Goal: Task Accomplishment & Management: Use online tool/utility

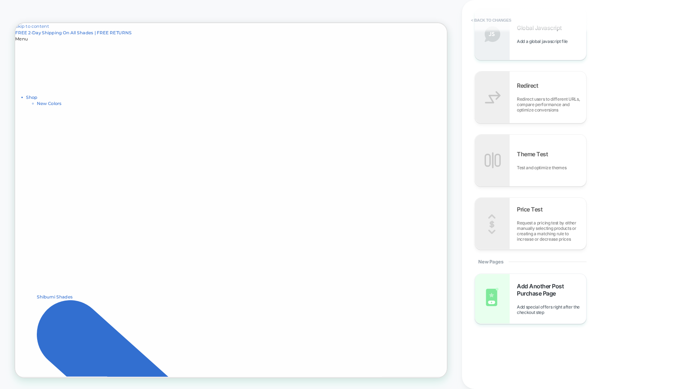
click at [500, 17] on button "< Back to changes" at bounding box center [491, 20] width 48 height 12
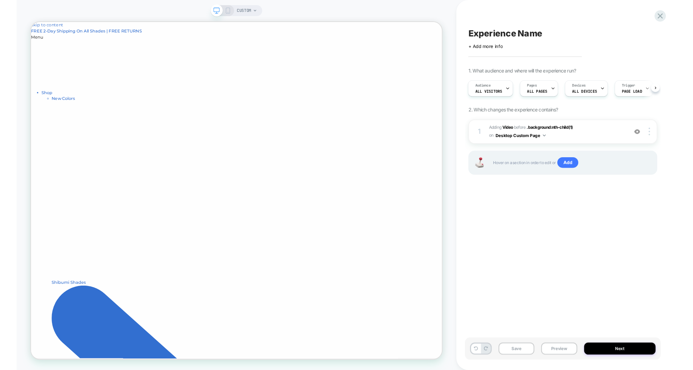
scroll to position [0, 0]
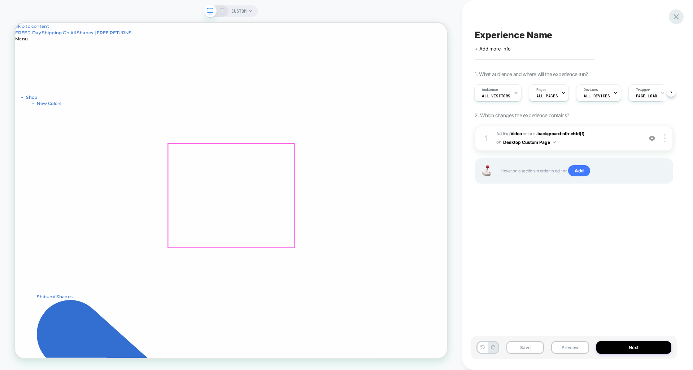
click at [0, 0] on icon at bounding box center [0, 0] width 0 height 0
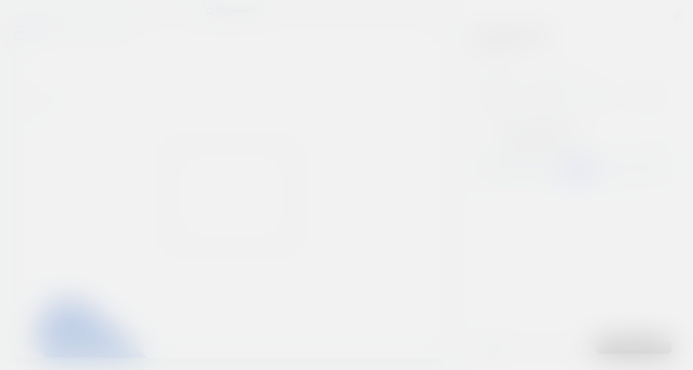
scroll to position [1, 0]
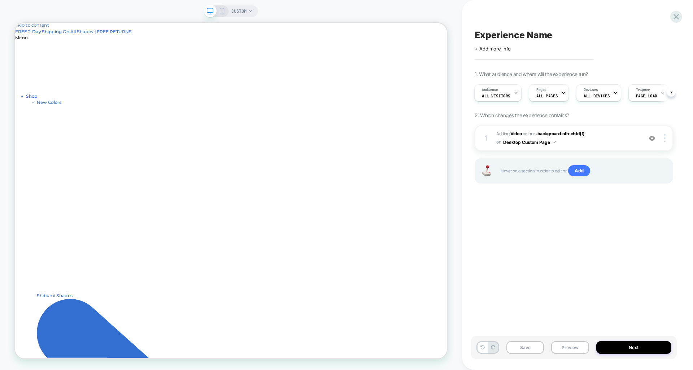
click at [0, 0] on div "Experience Name Click to edit experience details + Add more info 1. What audien…" at bounding box center [0, 0] width 0 height 0
click at [0, 0] on icon at bounding box center [0, 0] width 0 height 0
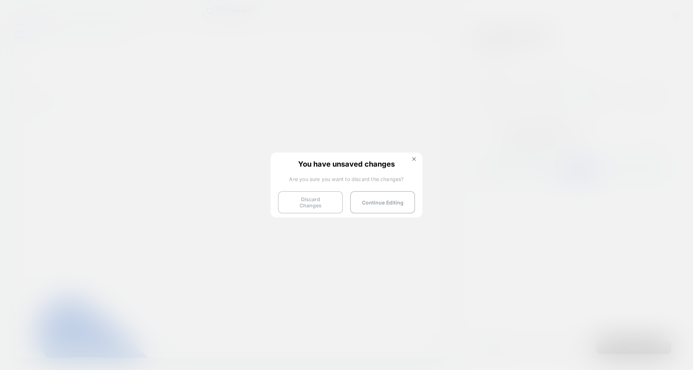
click at [305, 201] on button "Discard Changes" at bounding box center [310, 202] width 65 height 22
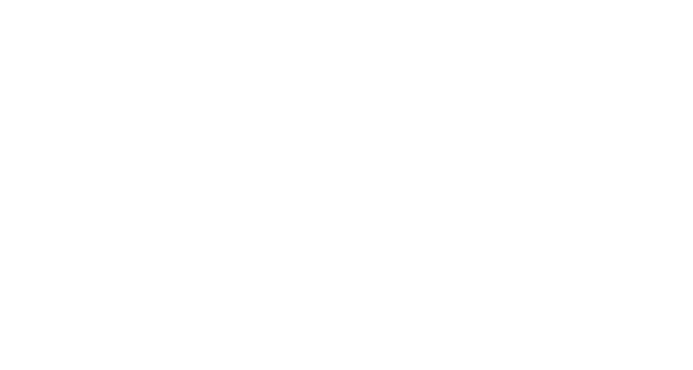
select select "*"
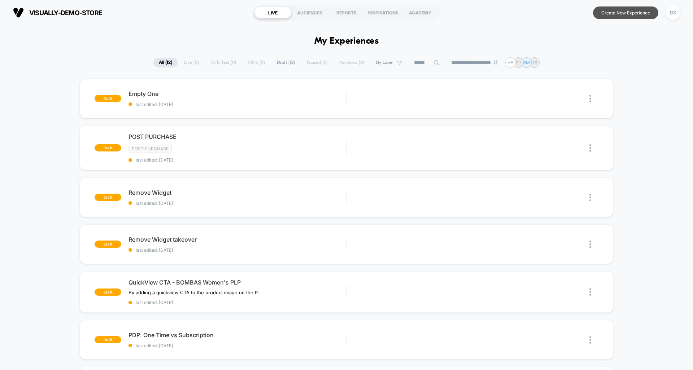
click at [624, 14] on button "Create New Experience" at bounding box center [625, 12] width 65 height 13
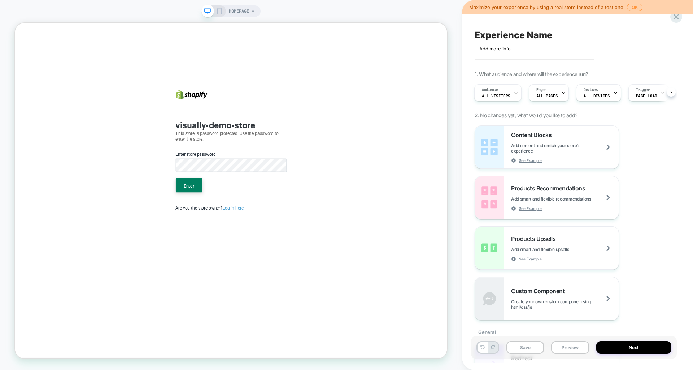
click at [264, 222] on div "Enter store password" at bounding box center [303, 209] width 154 height 36
click at [238, 240] on button "Enter" at bounding box center [247, 239] width 36 height 19
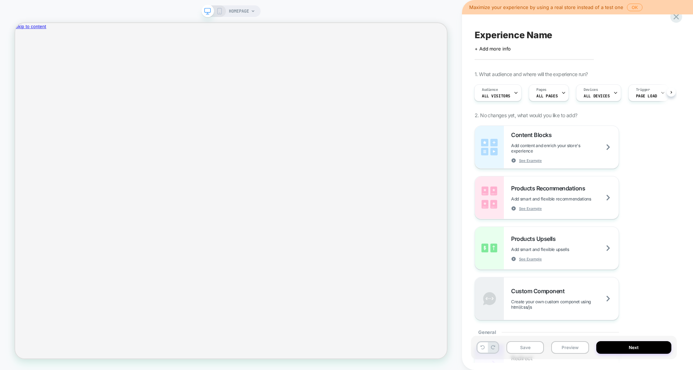
scroll to position [0, 1]
click at [253, 12] on icon at bounding box center [253, 11] width 4 height 4
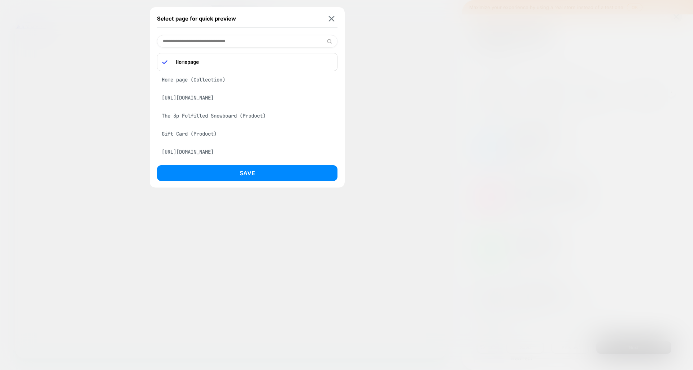
click at [204, 101] on div "[URL][DOMAIN_NAME]" at bounding box center [247, 98] width 180 height 14
click at [213, 79] on div "[URL][DOMAIN_NAME]" at bounding box center [247, 78] width 180 height 14
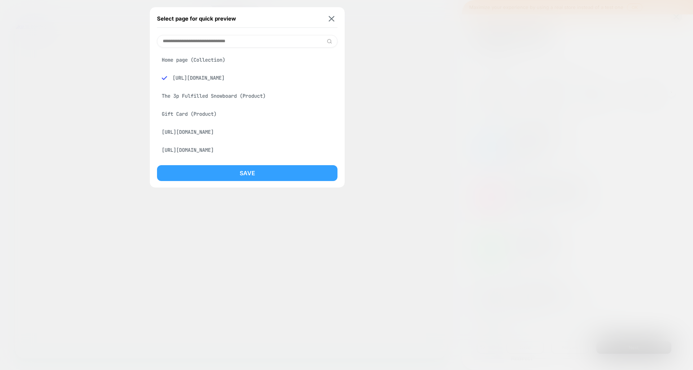
click at [253, 178] on button "Save" at bounding box center [247, 173] width 180 height 16
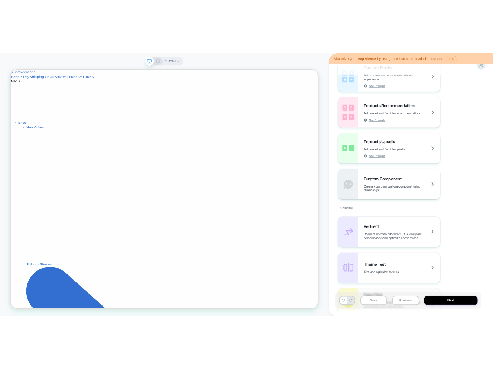
scroll to position [0, 0]
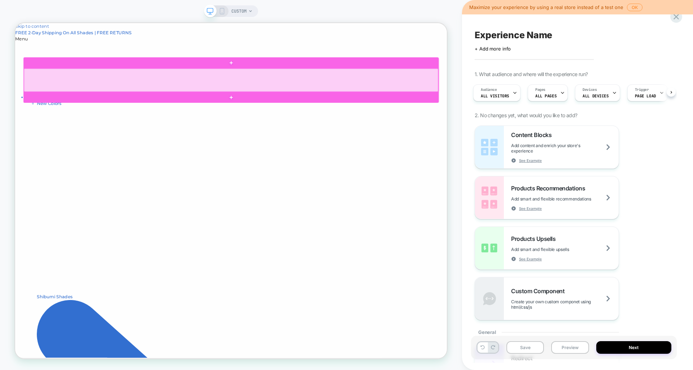
click at [382, 92] on div at bounding box center [303, 99] width 552 height 31
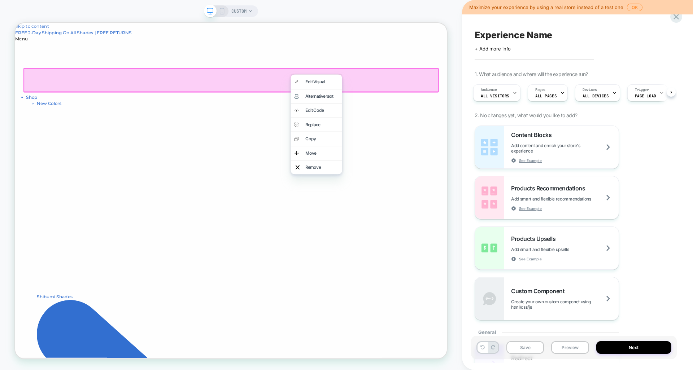
click at [297, 86] on div at bounding box center [303, 99] width 554 height 32
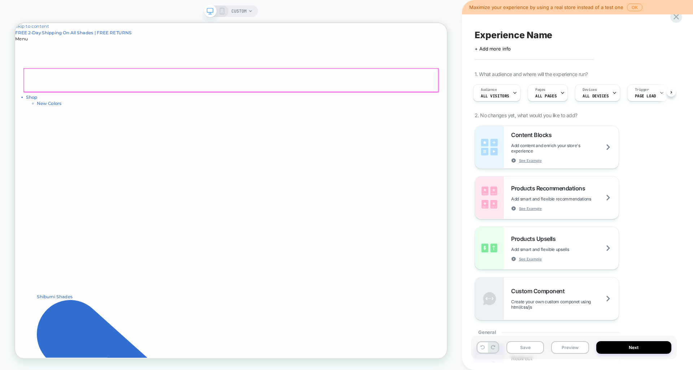
click at [426, 91] on div at bounding box center [303, 99] width 552 height 31
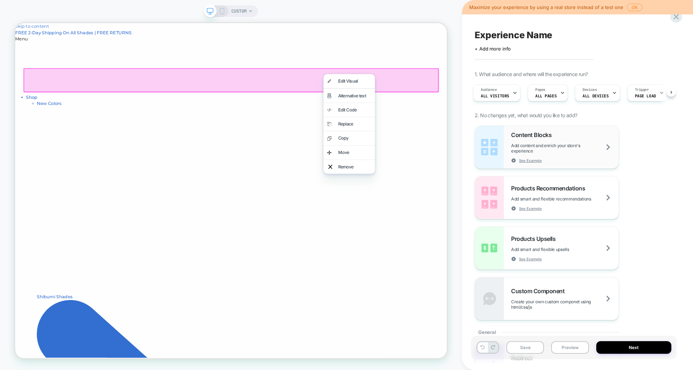
click at [544, 137] on span "Content Blocks" at bounding box center [533, 134] width 44 height 7
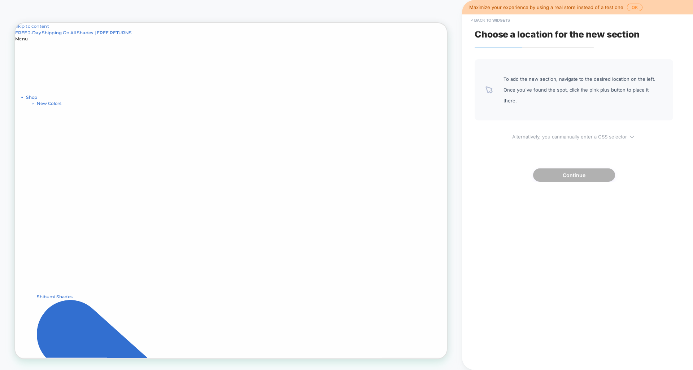
click at [587, 134] on u "manually enter a CSS selector" at bounding box center [593, 137] width 67 height 6
select select "*******"
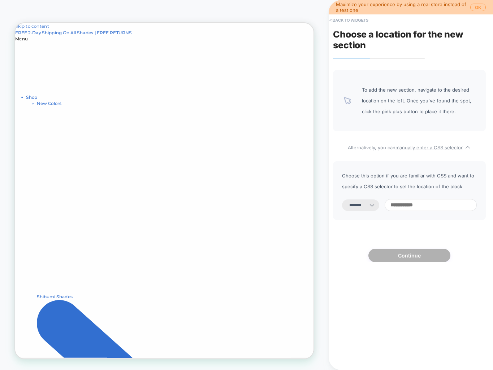
paste input "*********"
type input "*********"
select select "*********"
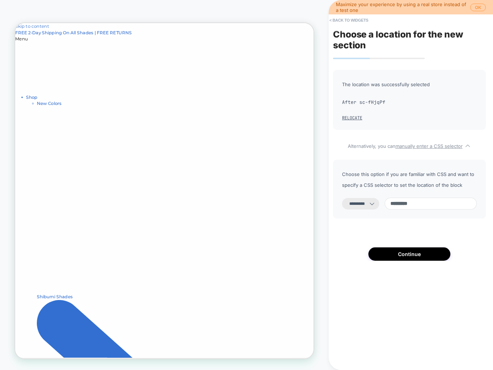
type input "*********"
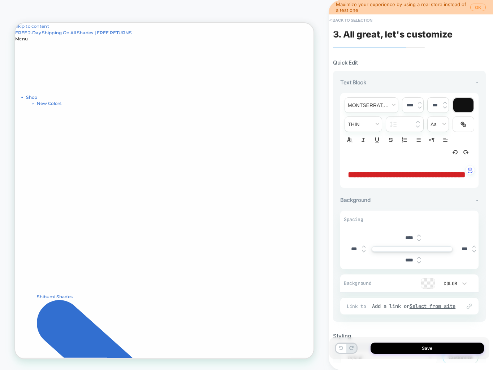
click at [415, 179] on span "**********" at bounding box center [406, 174] width 118 height 9
type input "****"
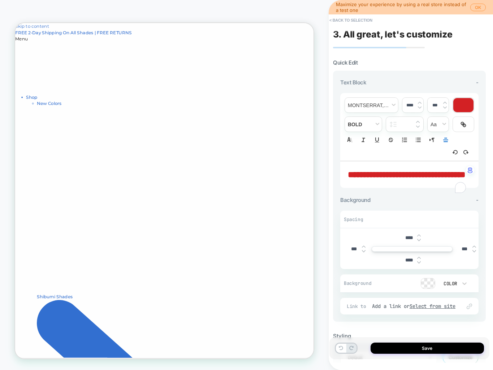
click at [356, 20] on button "< Back to selection" at bounding box center [350, 20] width 50 height 12
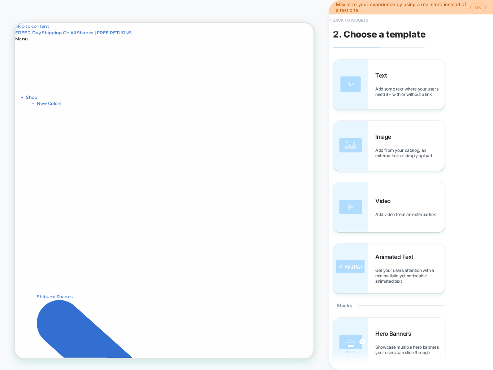
click at [357, 22] on button "< Back to widgets" at bounding box center [348, 20] width 46 height 12
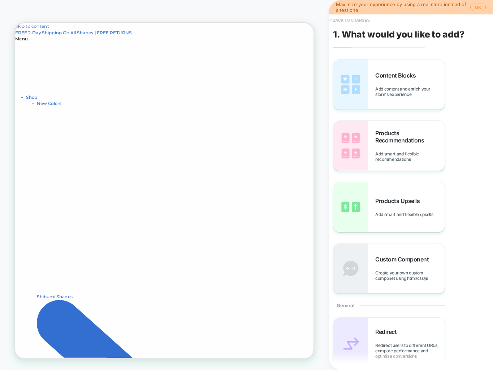
click at [350, 21] on button "< Back to changes" at bounding box center [349, 20] width 48 height 12
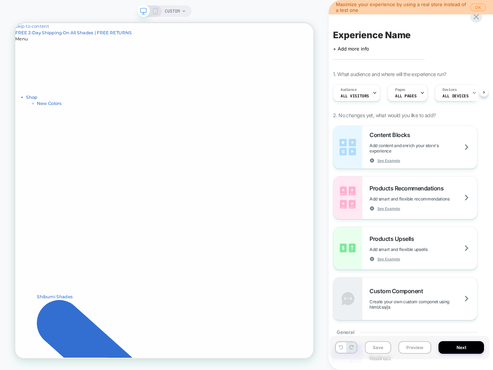
scroll to position [0, 0]
click at [389, 145] on span "Add content and enrich your store's experience" at bounding box center [423, 148] width 108 height 11
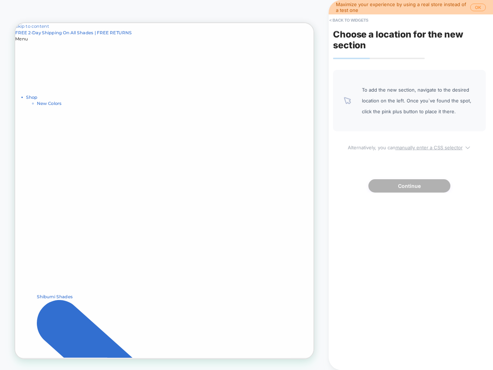
click at [435, 146] on u "manually enter a CSS selector" at bounding box center [428, 148] width 67 height 6
select select "*******"
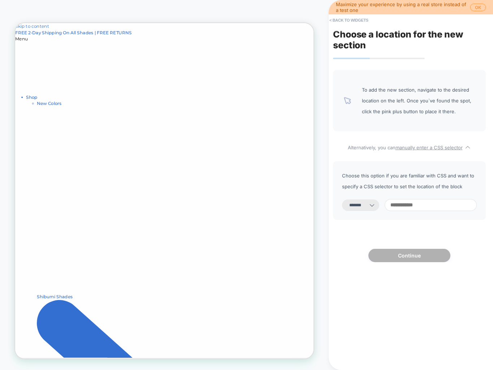
click at [415, 205] on input at bounding box center [430, 205] width 92 height 12
paste input "**********"
type input "**********"
select select "*********"
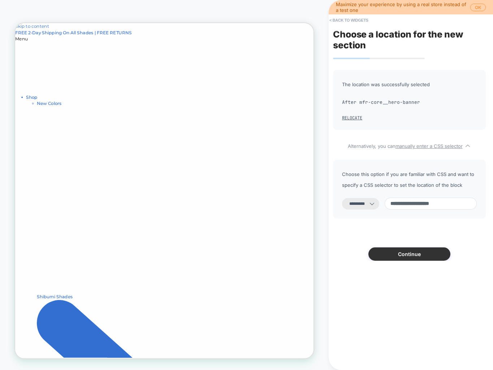
type input "**********"
click at [419, 255] on button "Continue" at bounding box center [409, 254] width 82 height 13
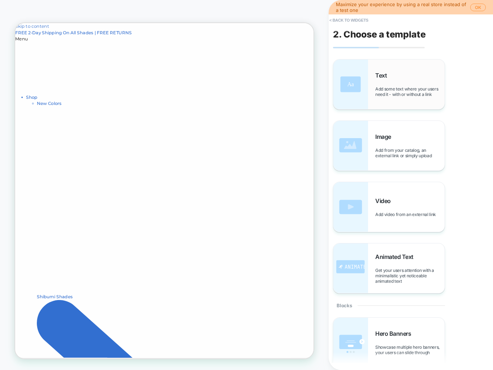
click at [395, 86] on span "Add some text where your users need it - with or without a link" at bounding box center [409, 91] width 69 height 11
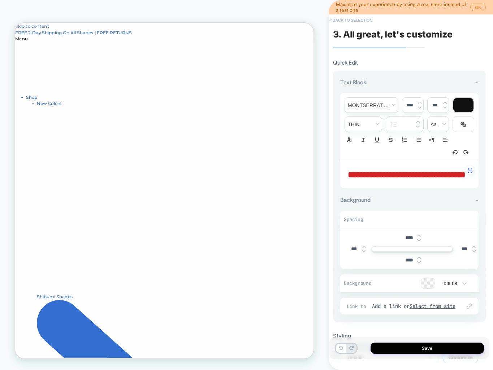
click at [363, 17] on button "< Back to selection" at bounding box center [350, 20] width 50 height 12
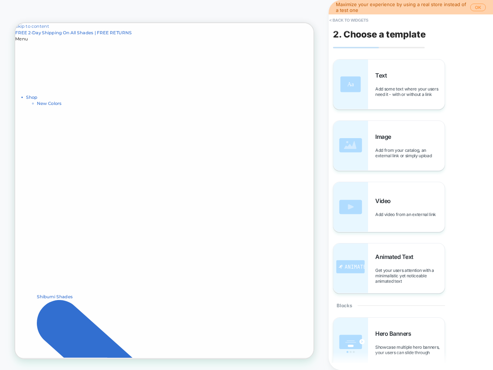
click at [363, 17] on button "< Back to widgets" at bounding box center [348, 20] width 46 height 12
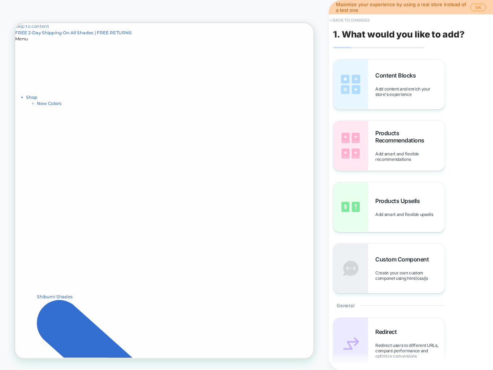
click at [362, 18] on button "< Back to changes" at bounding box center [349, 20] width 48 height 12
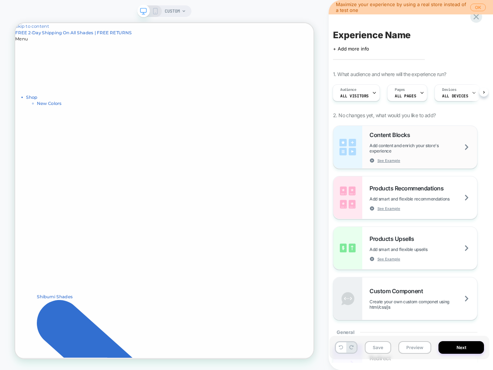
click at [410, 145] on span "Add content and enrich your store's experience" at bounding box center [423, 148] width 108 height 11
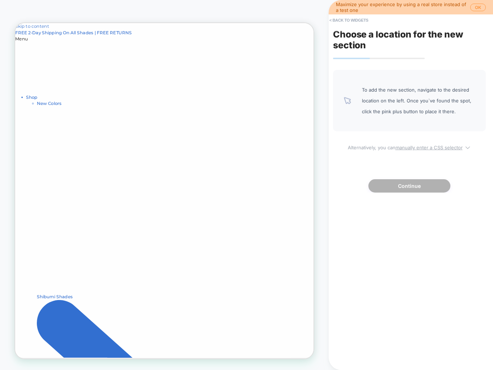
click at [416, 146] on u "manually enter a CSS selector" at bounding box center [428, 148] width 67 height 6
select select "*******"
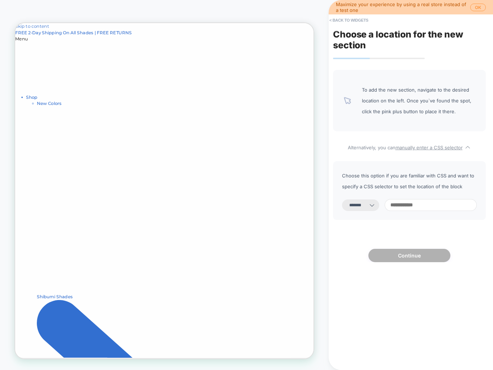
click at [375, 205] on icon at bounding box center [371, 205] width 7 height 7
click at [401, 202] on input at bounding box center [430, 205] width 92 height 12
paste input "**********"
type input "**********"
select select "*********"
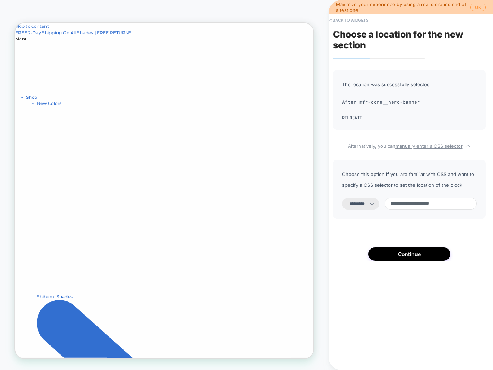
click at [399, 206] on input "**********" at bounding box center [430, 204] width 92 height 12
type input "**********"
click at [429, 257] on button "Continue" at bounding box center [409, 254] width 82 height 13
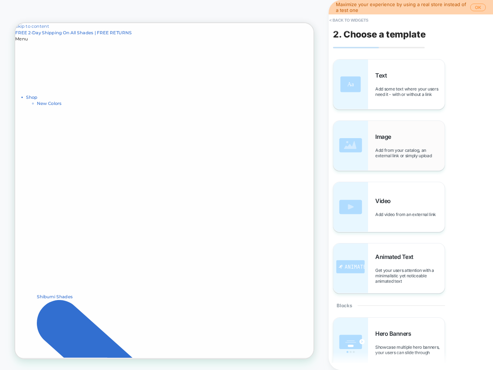
click at [395, 135] on div "Image Add from your catalog, an external link or simply upload" at bounding box center [409, 145] width 69 height 25
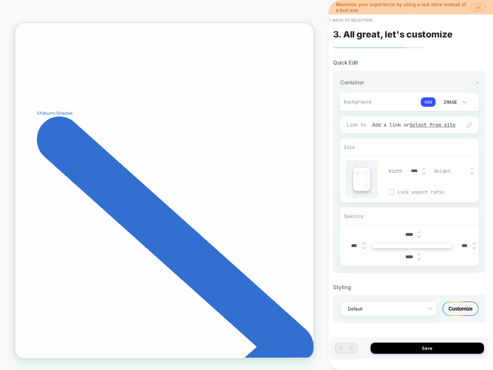
scroll to position [0, 0]
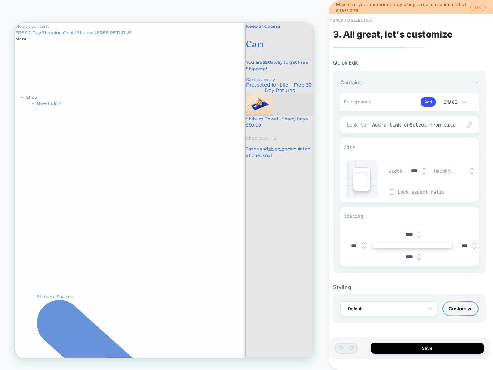
click at [166, 108] on div at bounding box center [214, 246] width 398 height 446
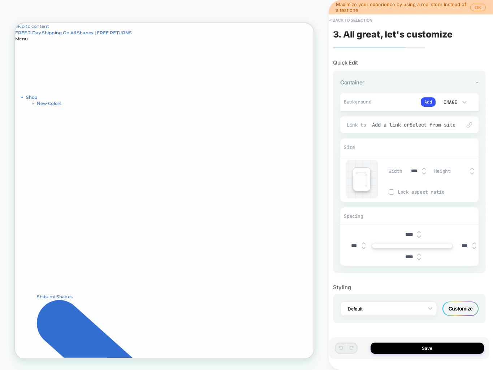
click at [342, 19] on button "< Back to selection" at bounding box center [350, 20] width 50 height 12
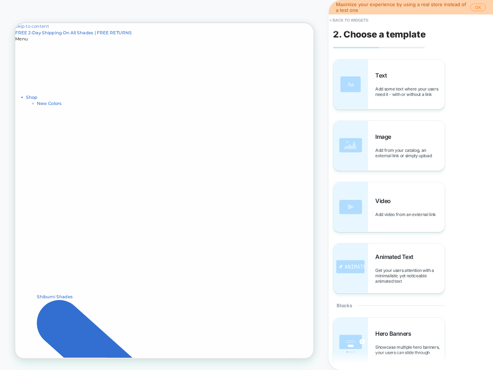
click at [342, 19] on button "< Back to widgets" at bounding box center [348, 20] width 46 height 12
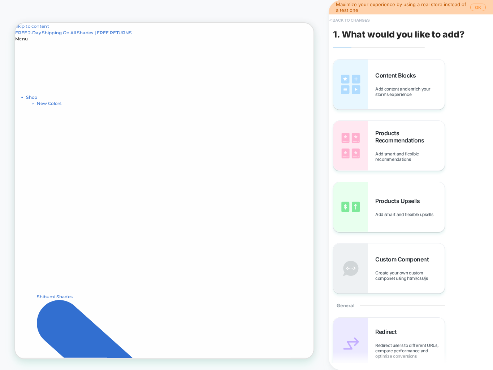
click at [345, 20] on button "< Back to changes" at bounding box center [349, 20] width 48 height 12
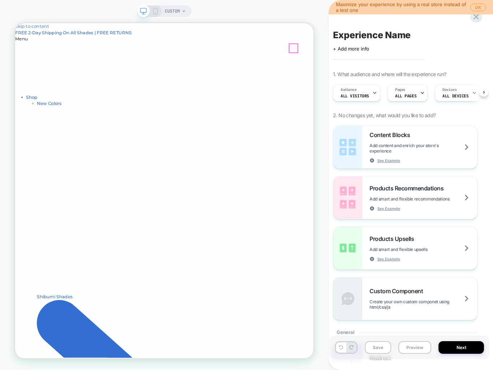
scroll to position [0, 0]
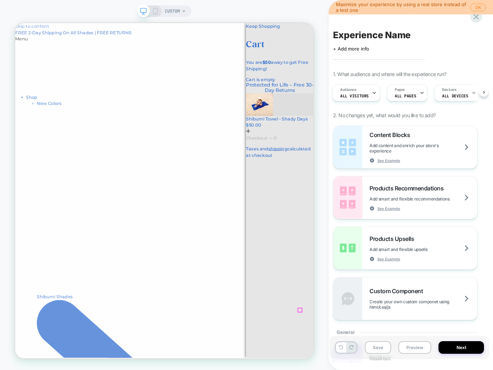
click at [328, 170] on icon "submit" at bounding box center [326, 167] width 6 height 6
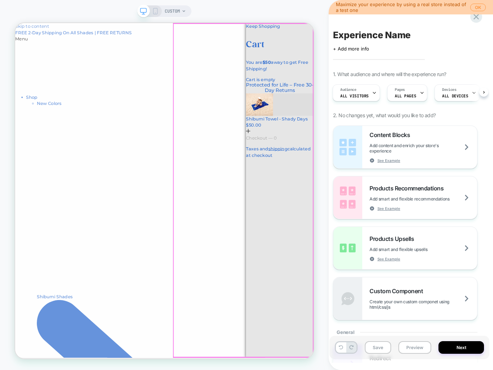
click at [394, 204] on div "Keep Shopping Cart You are $50 away to get Free Shipping! You are eligible for …" at bounding box center [368, 113] width 90 height 180
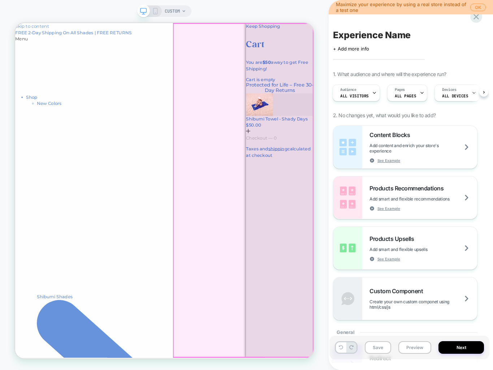
click at [353, 162] on div "Keep Shopping Cart You are $50 away to get Free Shipping! You are eligible for …" at bounding box center [368, 113] width 90 height 180
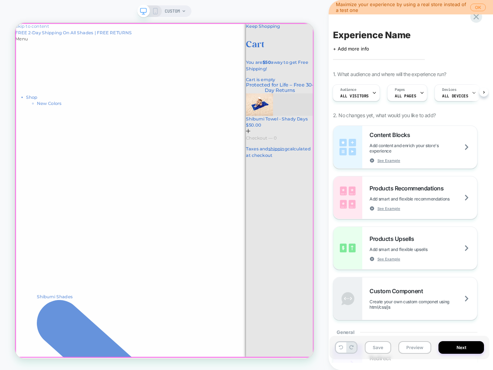
drag, startPoint x: 184, startPoint y: 307, endPoint x: 440, endPoint y: 27, distance: 379.5
click at [184, 307] on div at bounding box center [214, 246] width 396 height 445
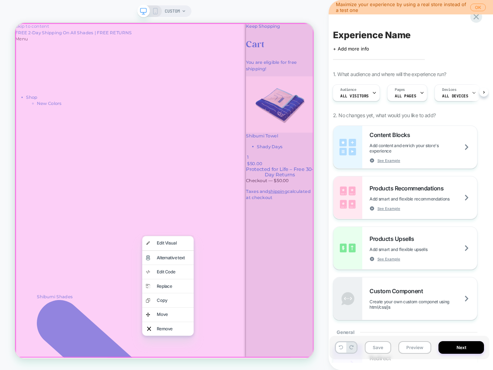
click at [360, 191] on div at bounding box center [214, 246] width 398 height 446
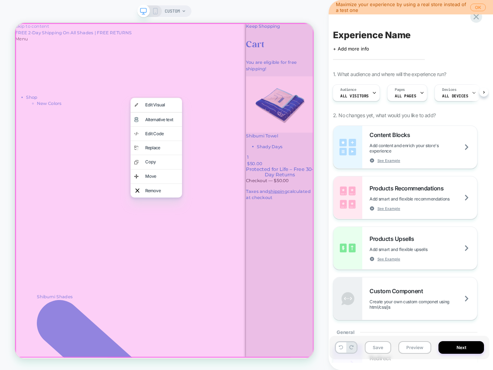
click at [271, 177] on div at bounding box center [214, 246] width 398 height 446
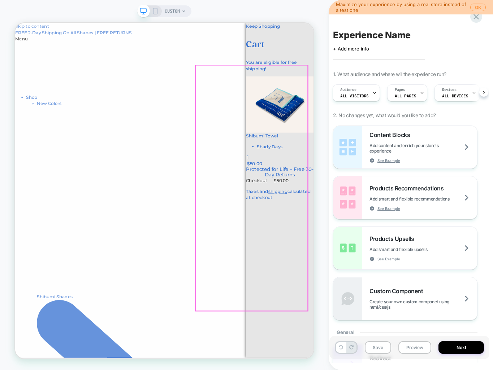
click at [323, 156] on div "Shibumi Towel Shady Days 1 $50.00 $50.00" at bounding box center [368, 154] width 90 height 121
click at [337, 215] on div "Shibumi Towel Shady Days 1 $50.00 $50.00" at bounding box center [368, 154] width 90 height 121
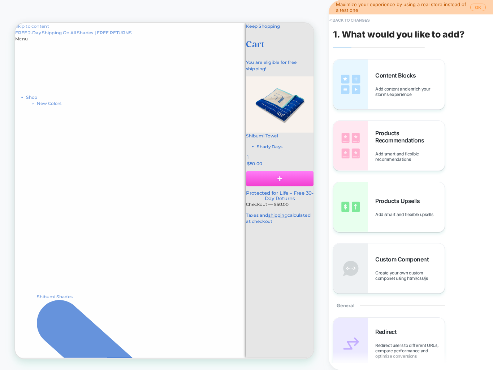
scroll to position [23, 0]
click at [385, 197] on span "Products Upsells" at bounding box center [399, 200] width 48 height 7
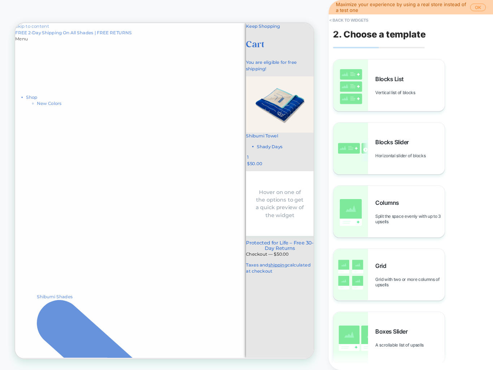
scroll to position [0, 0]
click at [344, 149] on div "Shibumi Towel Shady Days 1 $50.00 $50.00" at bounding box center [368, 154] width 90 height 121
click at [340, 19] on button "< Back to widgets" at bounding box center [348, 20] width 46 height 12
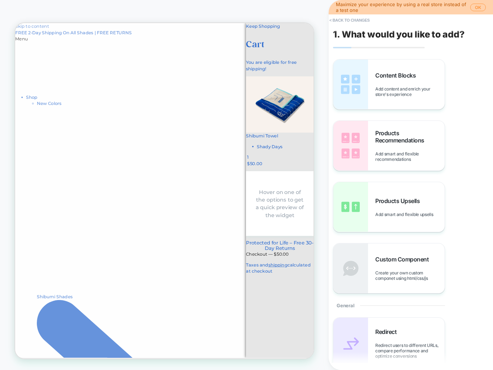
click at [323, 170] on link "Shibumi Towel" at bounding box center [344, 173] width 43 height 7
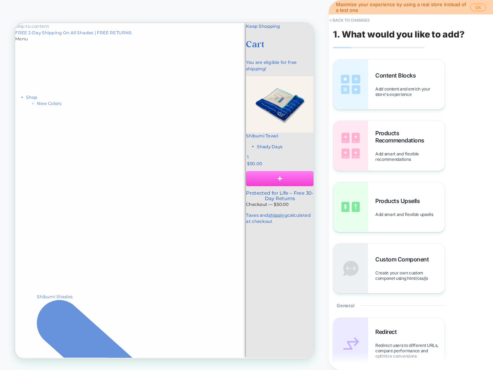
scroll to position [32, 0]
click at [357, 17] on button "< Back to changes" at bounding box center [349, 20] width 48 height 12
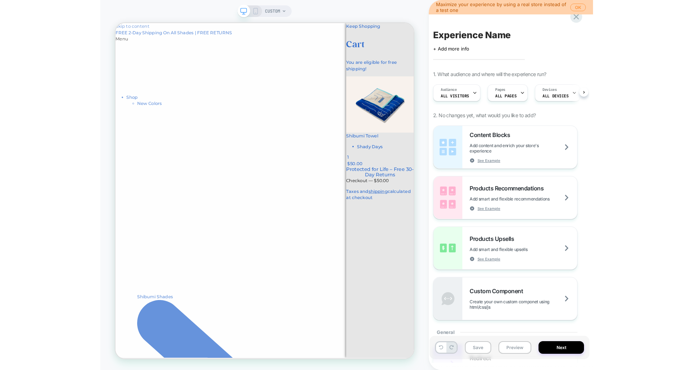
scroll to position [0, 0]
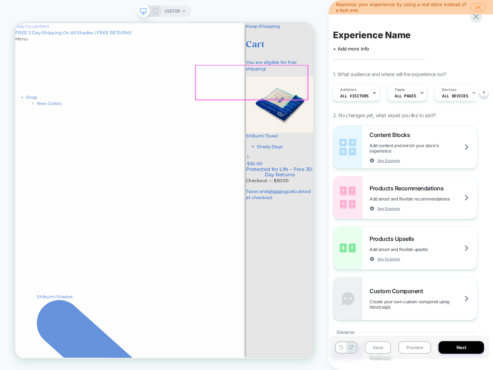
click at [323, 169] on div "Shibumi Towel Shady Days 1" at bounding box center [368, 187] width 90 height 37
click at [323, 105] on div at bounding box center [368, 131] width 90 height 75
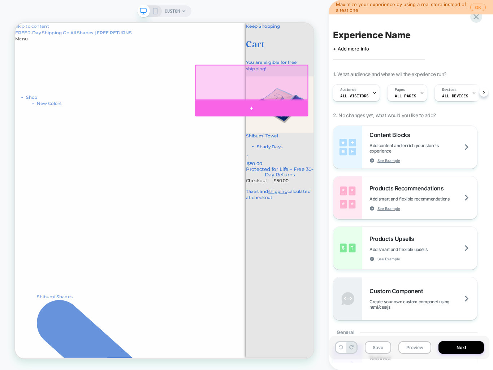
click at [327, 136] on div at bounding box center [330, 137] width 151 height 22
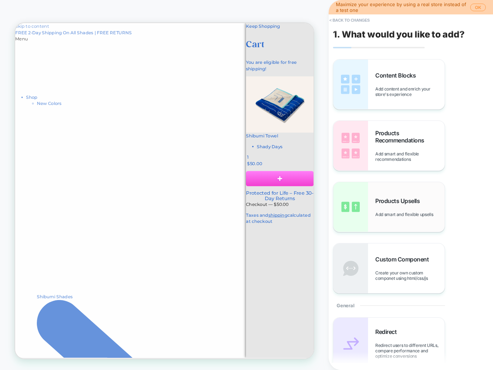
click at [404, 213] on span "Add smart and flexible upsells" at bounding box center [405, 214] width 61 height 5
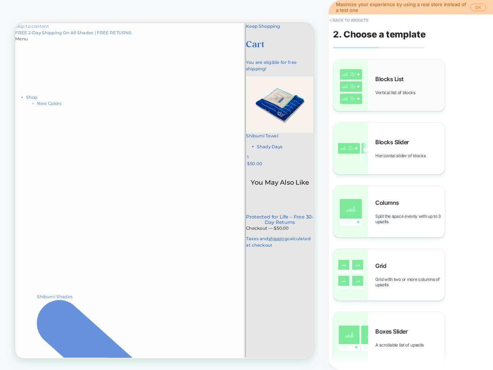
click at [388, 72] on div "Blocks List Vertical list of blocks" at bounding box center [388, 86] width 111 height 52
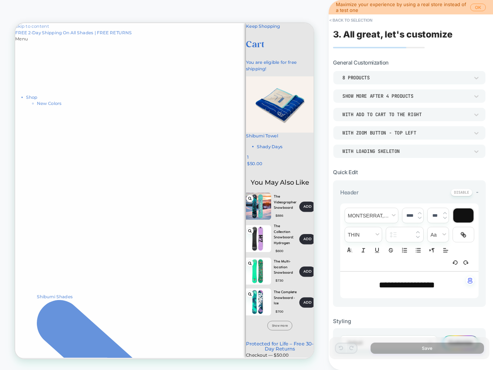
click at [407, 38] on rect "Close cart" at bounding box center [413, 42] width 12 height 12
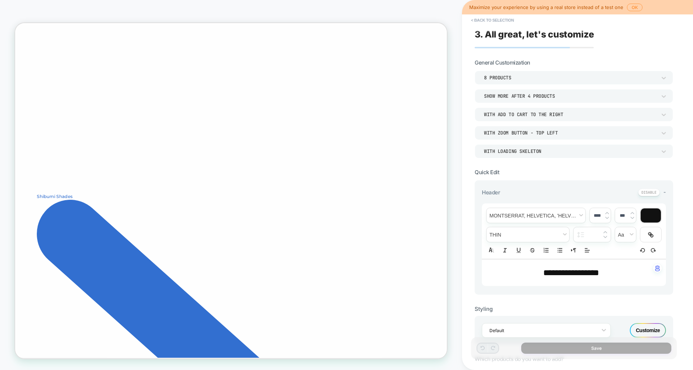
scroll to position [0, 0]
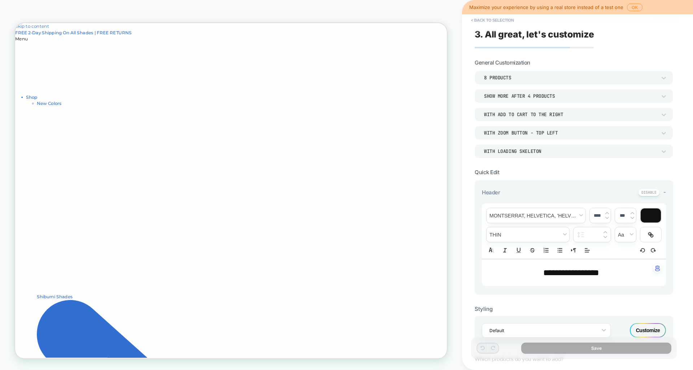
click at [493, 19] on button "< Back to selection" at bounding box center [492, 20] width 50 height 12
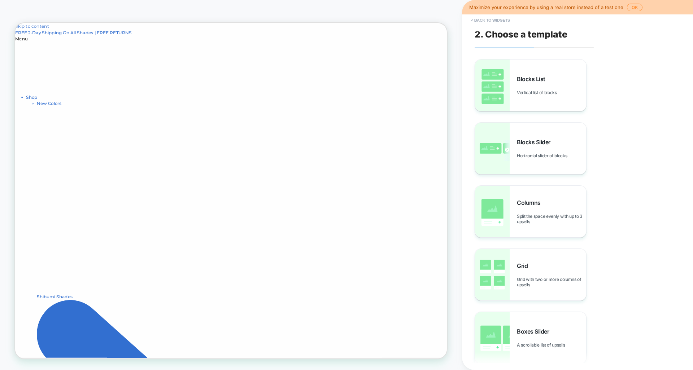
click at [493, 19] on button "< Back to widgets" at bounding box center [490, 20] width 46 height 12
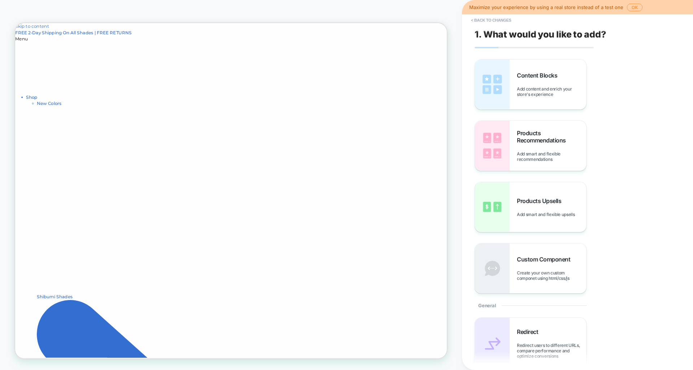
click at [493, 19] on button "< Back to changes" at bounding box center [491, 20] width 48 height 12
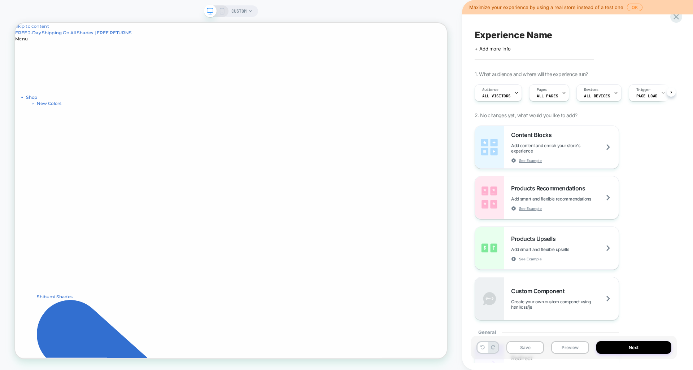
scroll to position [0, 0]
click at [508, 92] on div "Audience All Visitors" at bounding box center [495, 93] width 43 height 16
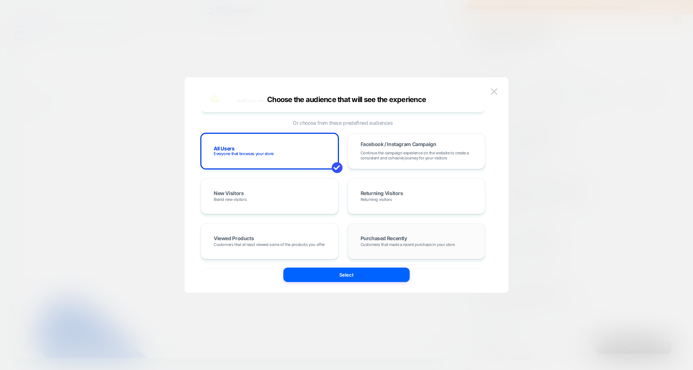
scroll to position [0, 0]
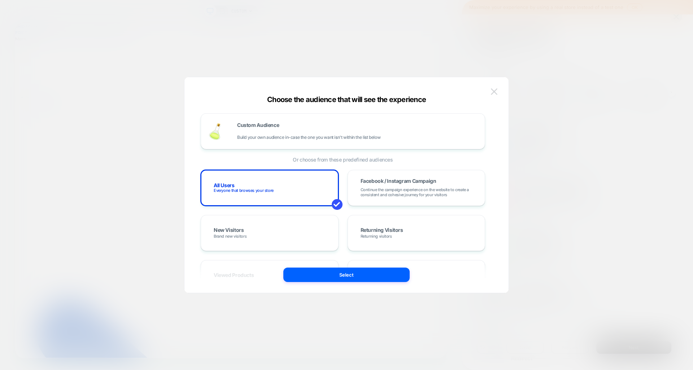
click at [494, 94] on img at bounding box center [494, 91] width 6 height 6
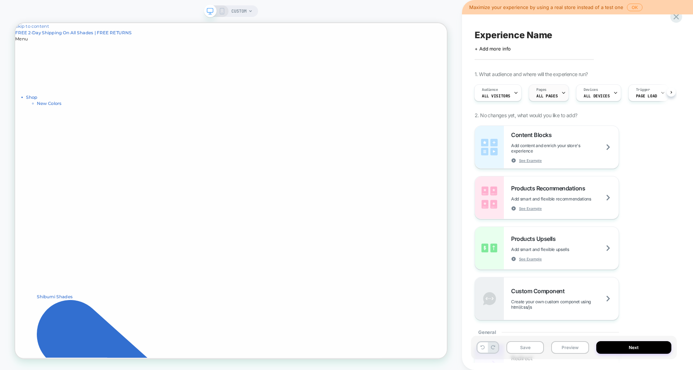
click at [557, 95] on div "Pages ALL PAGES" at bounding box center [547, 93] width 36 height 16
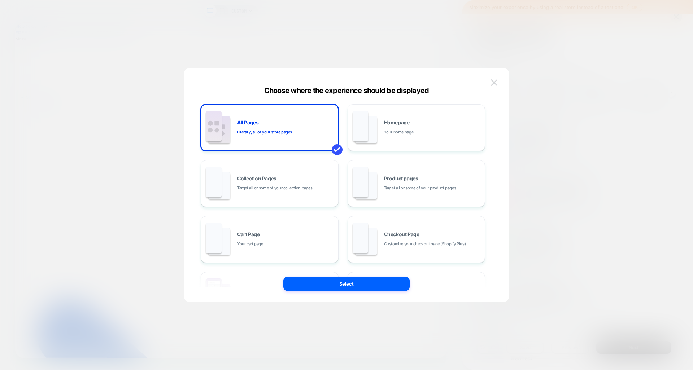
click at [494, 85] on img at bounding box center [494, 82] width 6 height 6
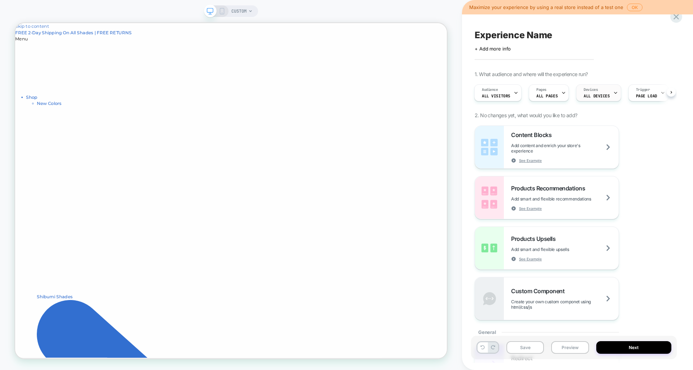
click at [589, 96] on span "ALL DEVICES" at bounding box center [596, 95] width 26 height 5
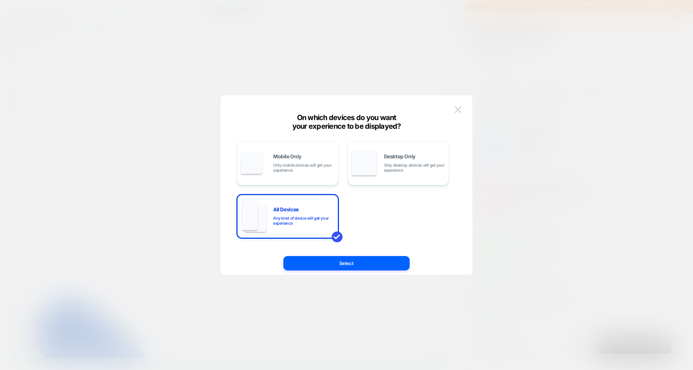
click at [467, 104] on div "On which devices do you want your experience to be displayed? Mobile Only Only …" at bounding box center [346, 191] width 252 height 179
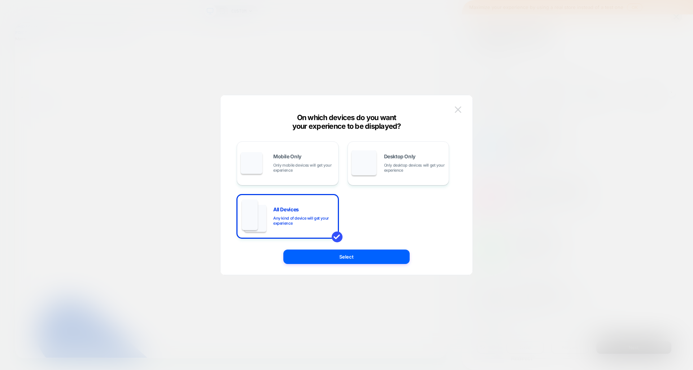
click at [463, 107] on button at bounding box center [457, 109] width 11 height 11
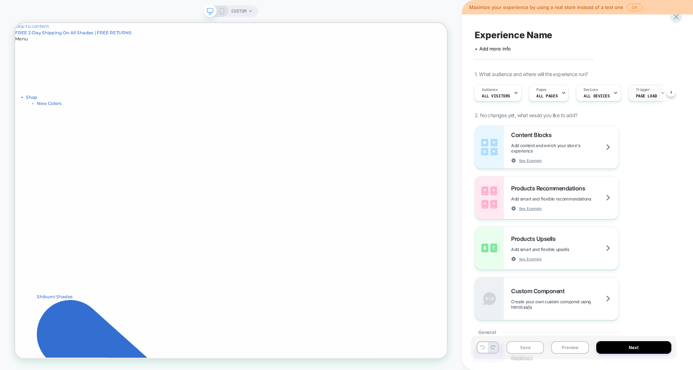
click at [652, 92] on div "Trigger Page Load" at bounding box center [647, 93] width 36 height 16
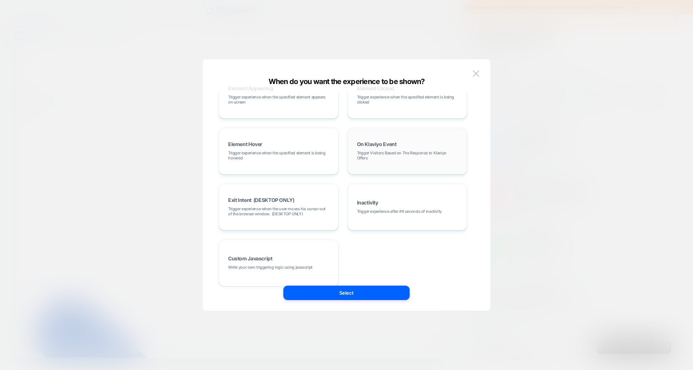
scroll to position [91, 0]
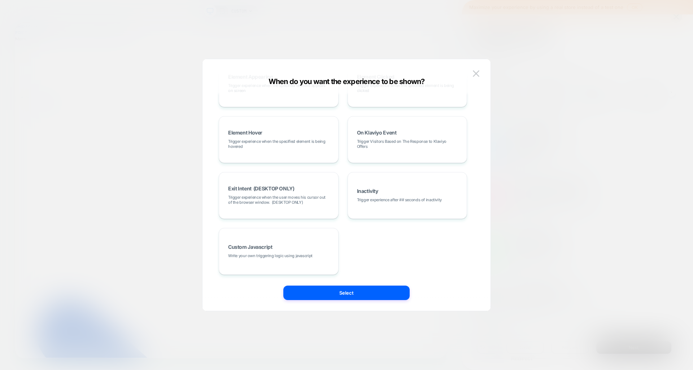
click at [474, 66] on div "Page Load Trigger experience as soon as the page loads Delayed Trigger experien…" at bounding box center [346, 188] width 266 height 245
click at [474, 72] on img at bounding box center [476, 73] width 6 height 6
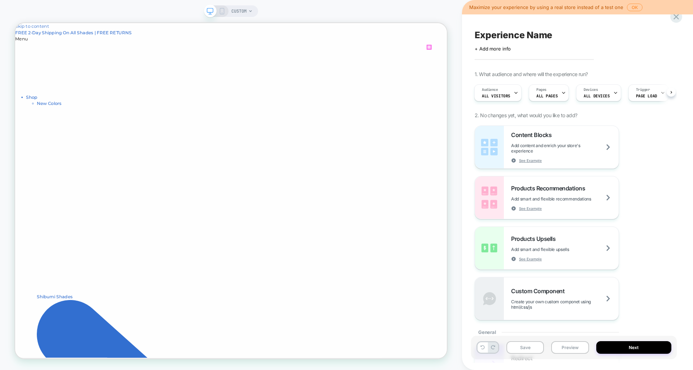
click at [564, 58] on div at bounding box center [567, 58] width 6 height 0
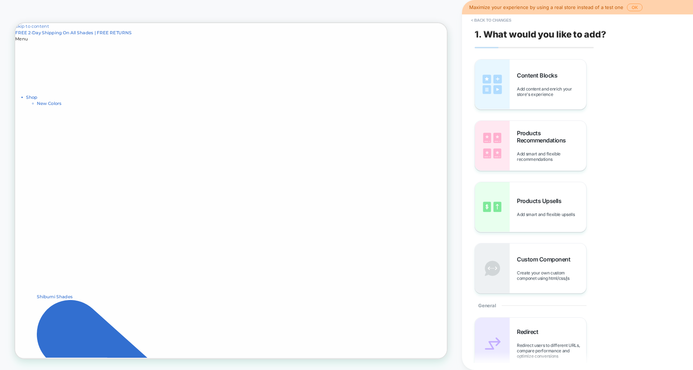
scroll to position [135, 0]
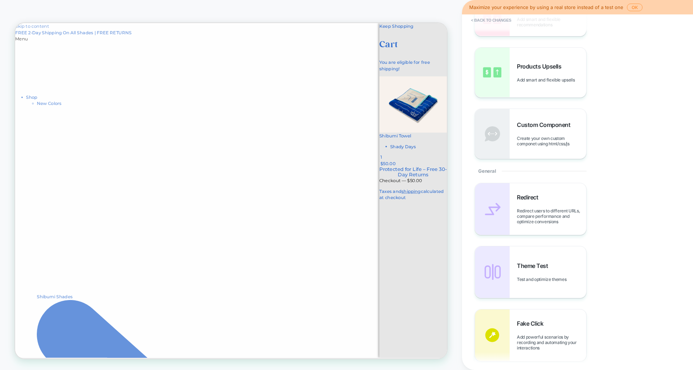
click at [572, 215] on div "Shibumi Towel Shady Days 1 $50.00 $50.00" at bounding box center [545, 154] width 90 height 121
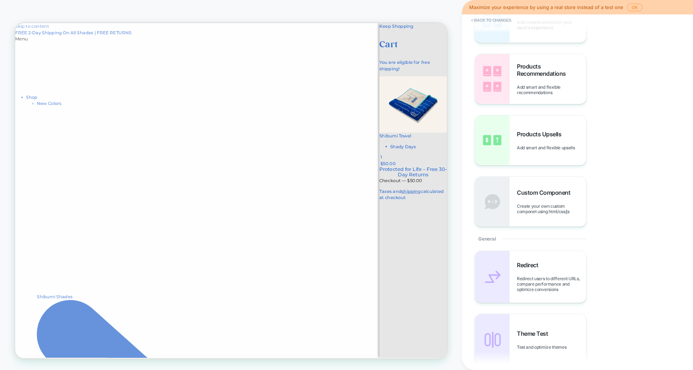
scroll to position [0, 0]
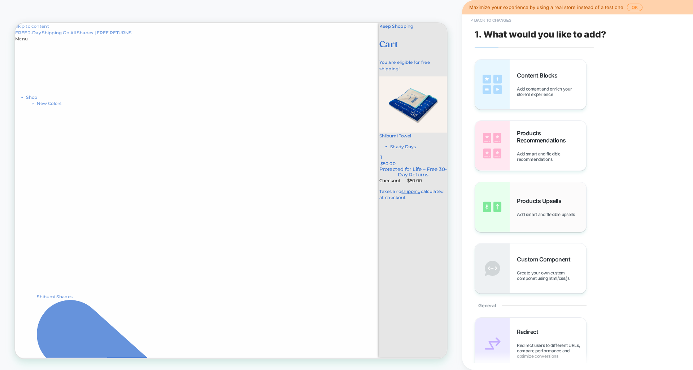
click at [563, 208] on div "Products Upsells Add smart and flexible upsells" at bounding box center [551, 207] width 69 height 20
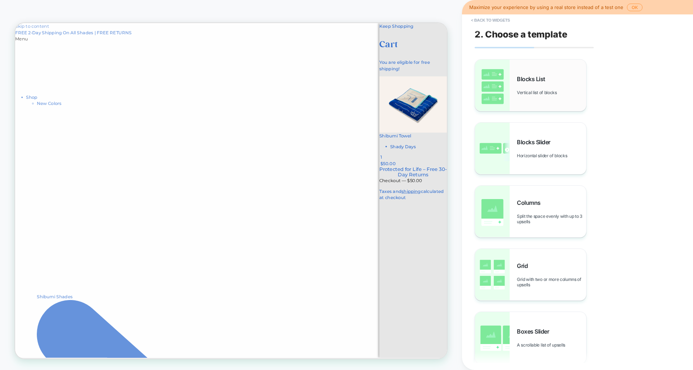
click at [521, 91] on span "Vertical list of blocks" at bounding box center [539, 92] width 44 height 5
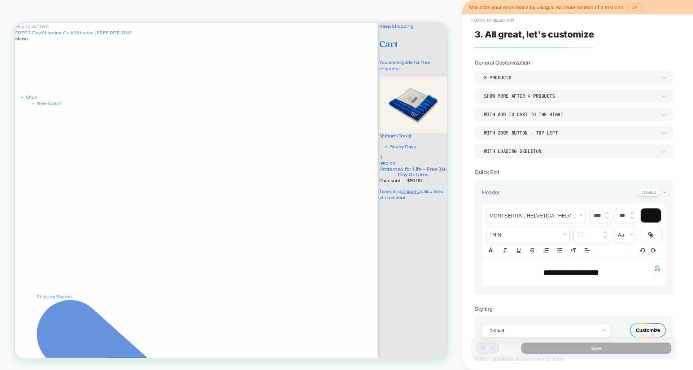
click at [581, 77] on div "8 Products" at bounding box center [570, 78] width 172 height 6
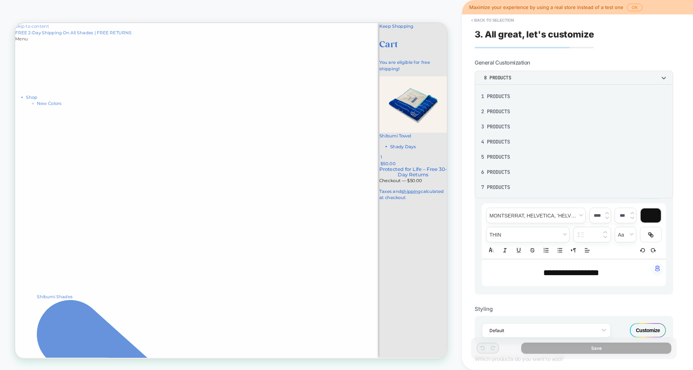
click at [551, 111] on div "2 Products" at bounding box center [573, 111] width 193 height 15
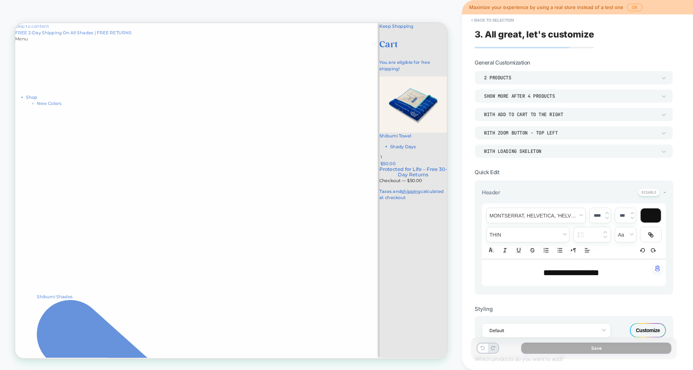
click at [500, 153] on div "Shibumi Towel Shady Days 1 $50.00 $50.00" at bounding box center [545, 154] width 90 height 121
click at [500, 20] on button "< Back to selection" at bounding box center [492, 20] width 50 height 12
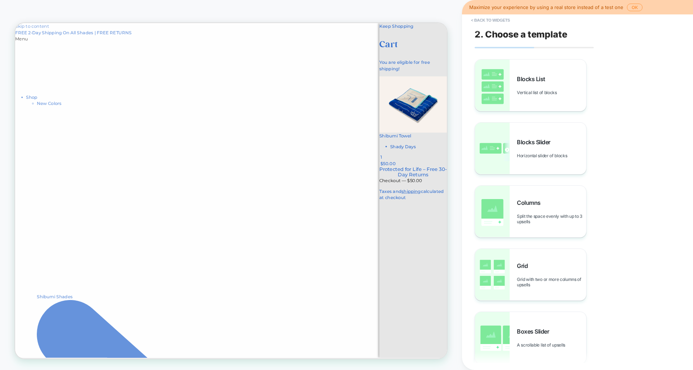
click at [500, 20] on button "< Back to widgets" at bounding box center [490, 20] width 46 height 12
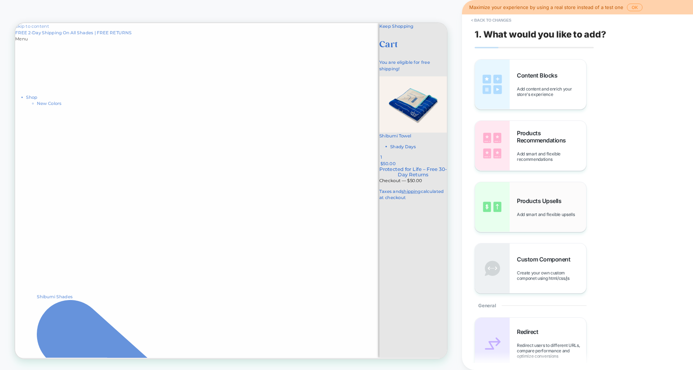
click at [537, 201] on span "Products Upsells" at bounding box center [541, 200] width 48 height 7
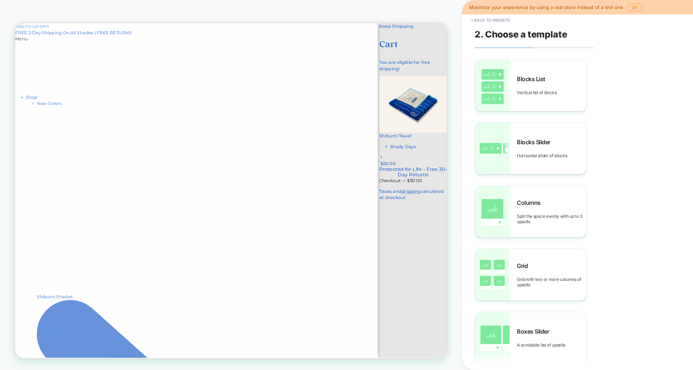
click at [500, 130] on div "Shibumi Towel Shady Days 1 $50.00 $50.00" at bounding box center [545, 154] width 90 height 121
click at [472, 17] on button "< Back to widgets" at bounding box center [490, 20] width 46 height 12
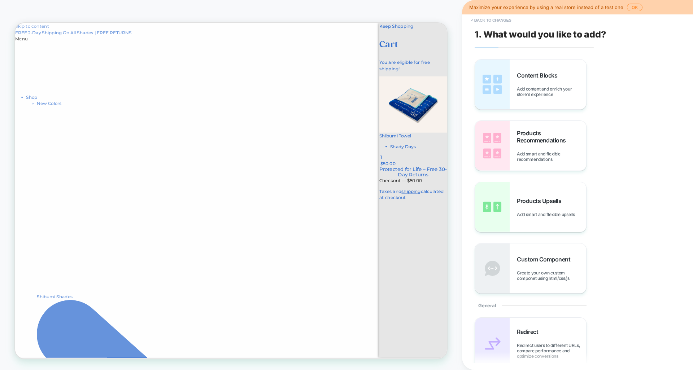
click at [472, 17] on button "< Back to changes" at bounding box center [491, 20] width 48 height 12
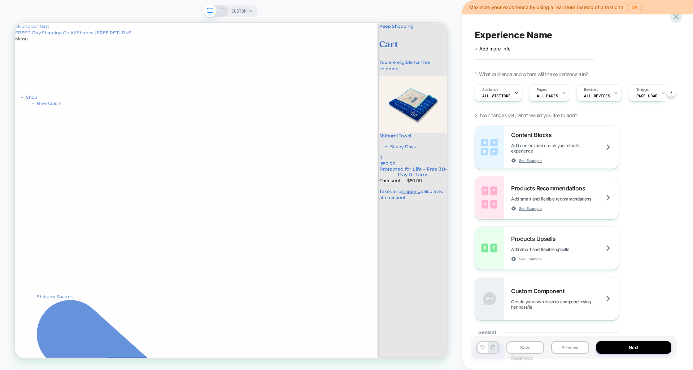
scroll to position [0, 0]
click at [529, 169] on div "Shibumi Towel Shady Days 1" at bounding box center [545, 187] width 90 height 37
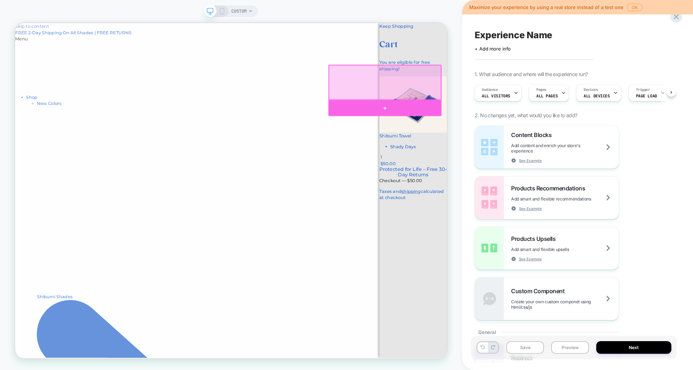
click at [512, 130] on div at bounding box center [508, 136] width 151 height 21
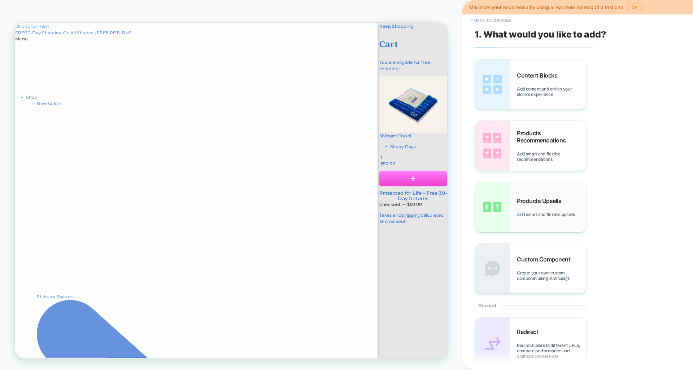
click at [530, 207] on div "Products Upsells Add smart and flexible upsells" at bounding box center [551, 207] width 69 height 20
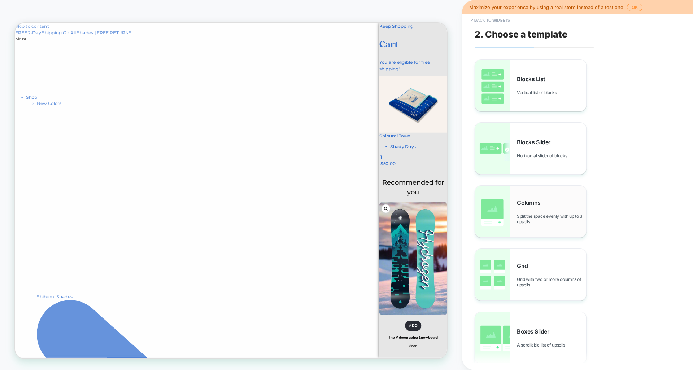
click at [535, 198] on div "Columns Split the space evenly with up to 3 upsells" at bounding box center [530, 212] width 111 height 52
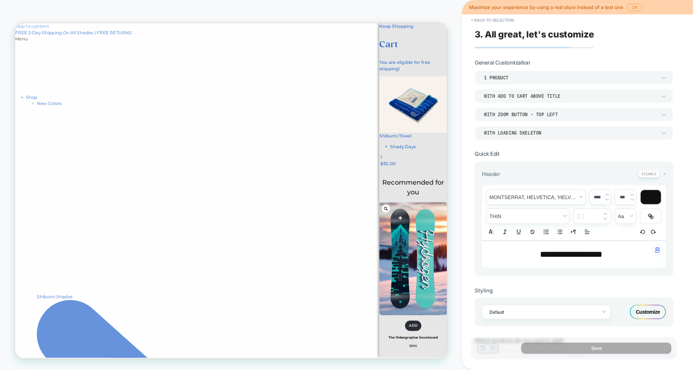
click at [665, 314] on div "Customize" at bounding box center [648, 312] width 36 height 14
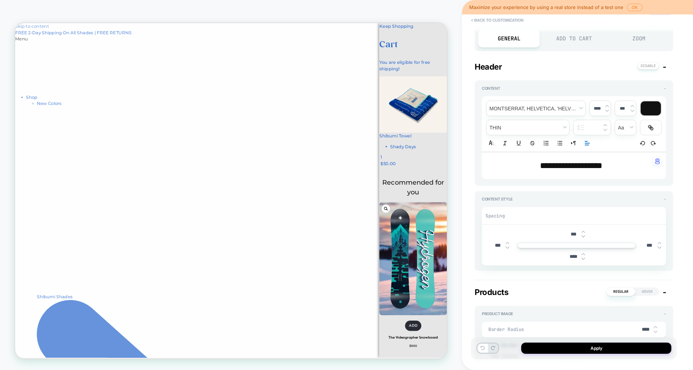
scroll to position [0, 0]
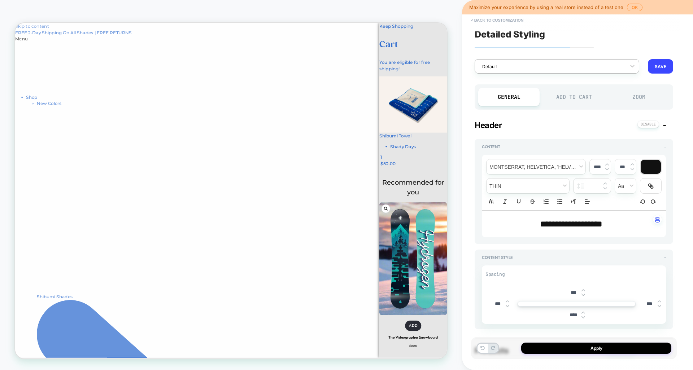
click at [611, 66] on div at bounding box center [552, 66] width 140 height 7
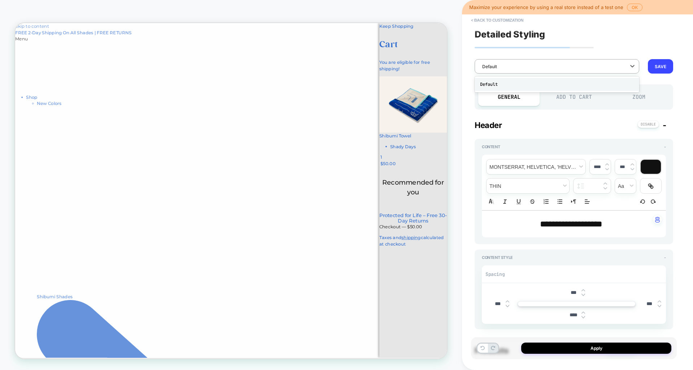
click at [590, 87] on div "Default" at bounding box center [556, 84] width 165 height 13
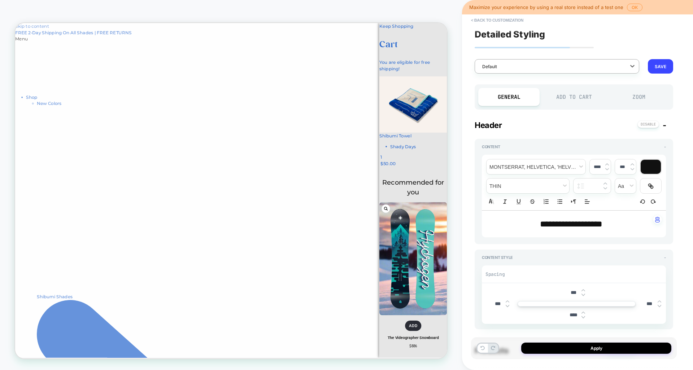
click at [570, 99] on div "Add to Cart" at bounding box center [573, 97] width 61 height 18
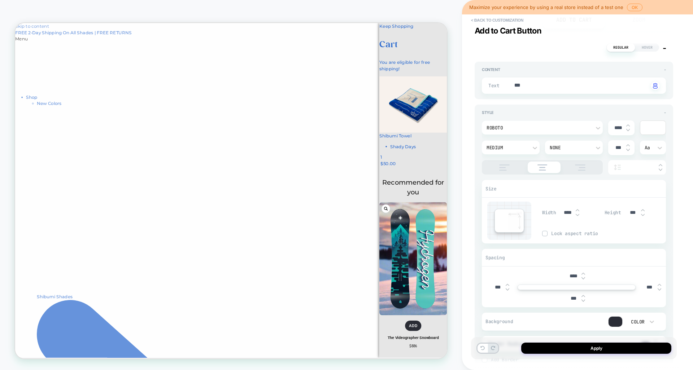
scroll to position [155, 0]
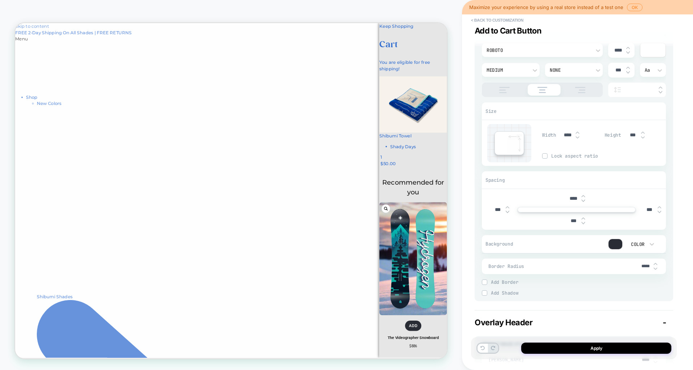
click at [620, 246] on div at bounding box center [615, 244] width 14 height 10
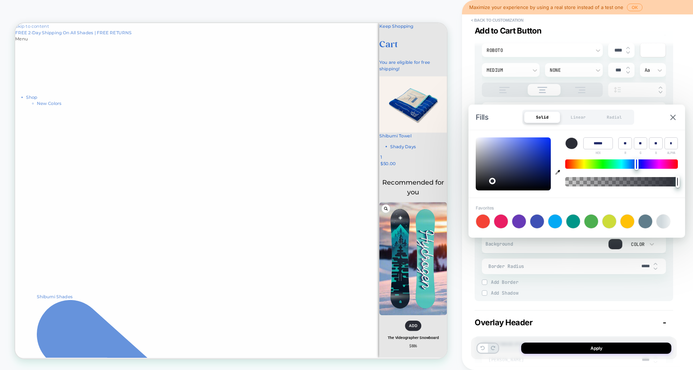
type textarea "*"
click at [537, 140] on div at bounding box center [513, 163] width 75 height 53
type input "******"
type input "**"
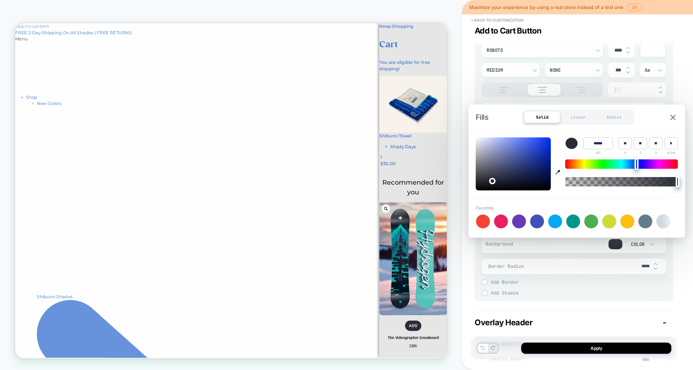
type input "***"
click at [672, 120] on button at bounding box center [673, 117] width 10 height 6
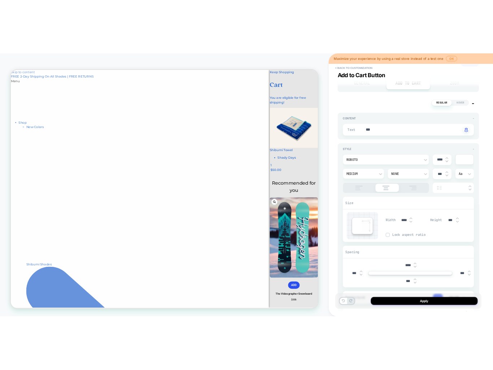
scroll to position [54, 0]
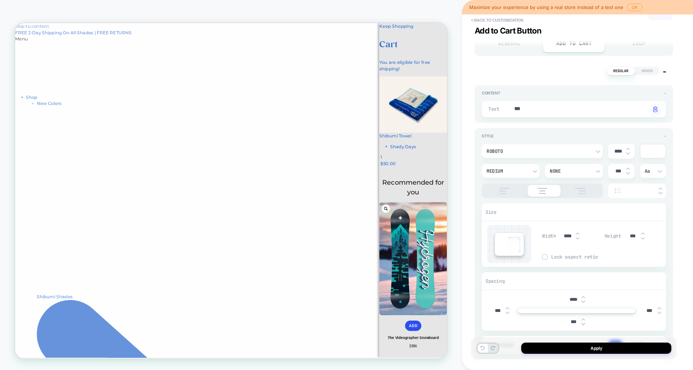
click at [655, 153] on div at bounding box center [653, 151] width 26 height 14
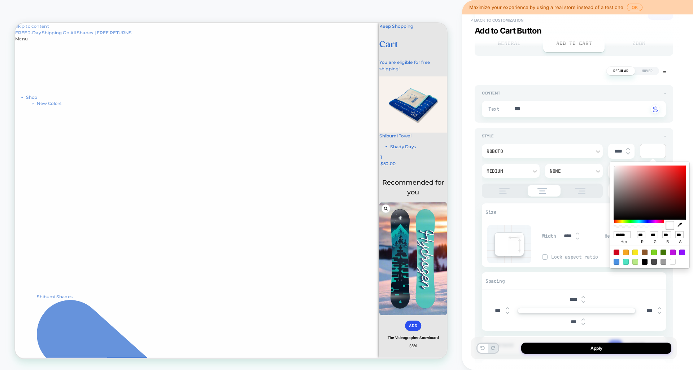
click at [646, 220] on div at bounding box center [638, 222] width 51 height 4
click at [647, 222] on div at bounding box center [638, 222] width 51 height 4
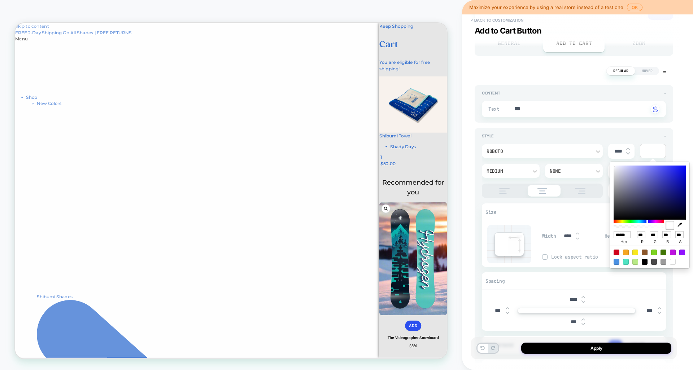
click at [664, 176] on div at bounding box center [649, 193] width 72 height 54
type textarea "*"
type input "******"
type input "**"
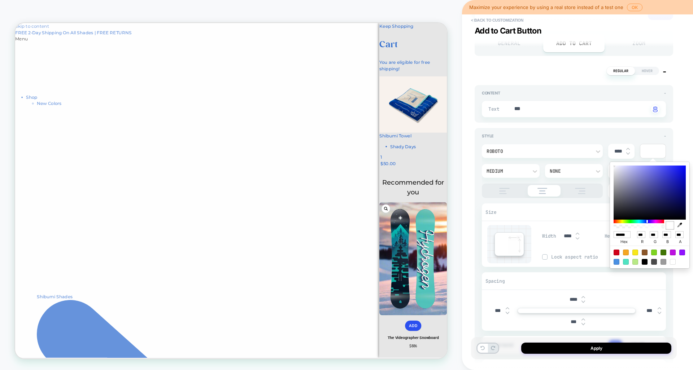
type input "***"
click at [667, 172] on div at bounding box center [649, 193] width 72 height 54
click at [591, 284] on div "Spacing" at bounding box center [574, 281] width 184 height 17
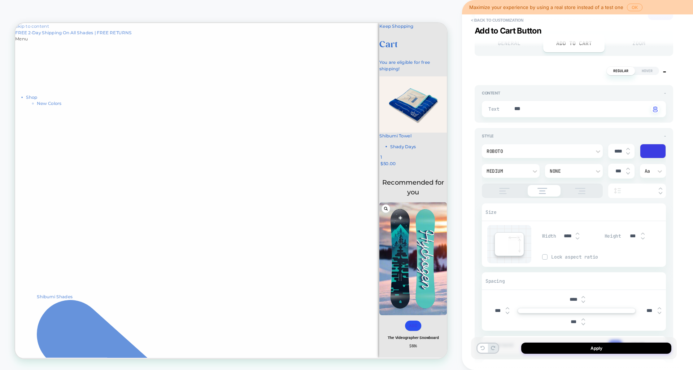
click at [630, 8] on button "OK" at bounding box center [635, 8] width 16 height 8
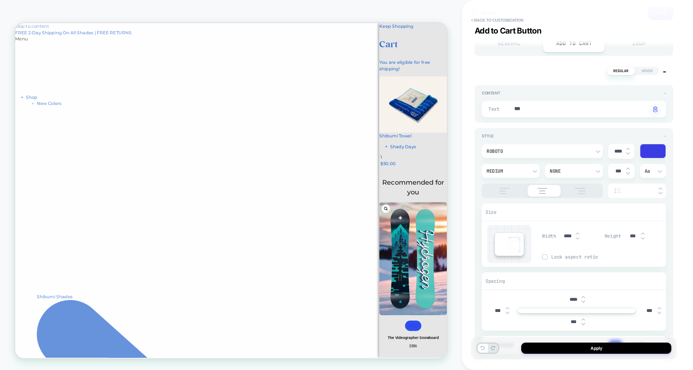
click at [507, 215] on icon at bounding box center [506, 217] width 4 height 4
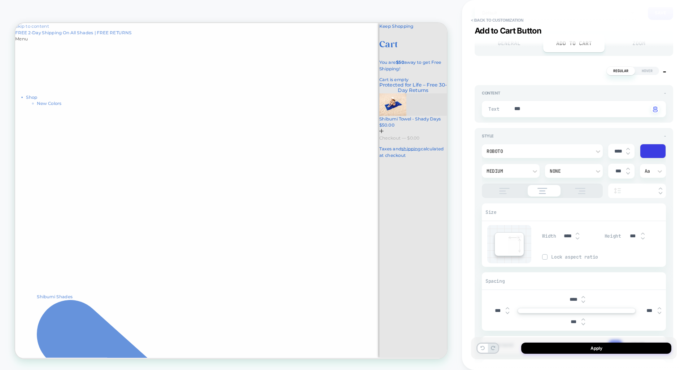
click at [589, 39] on icon "Close cart" at bounding box center [590, 41] width 3 height 5
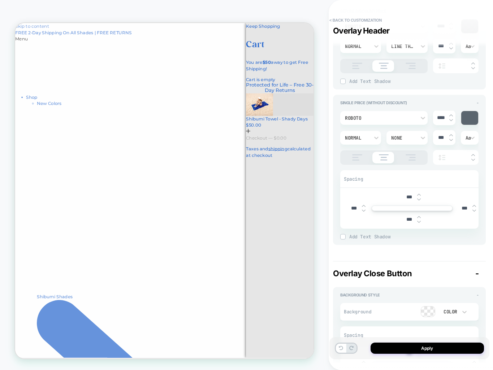
scroll to position [326, 0]
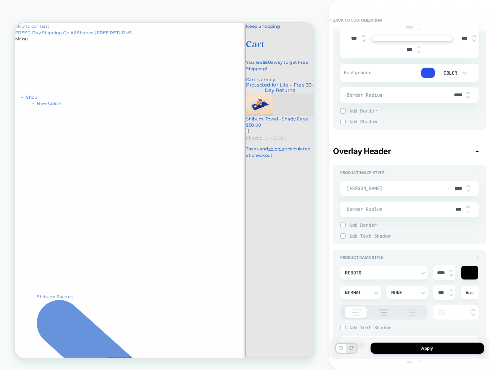
type textarea "*"
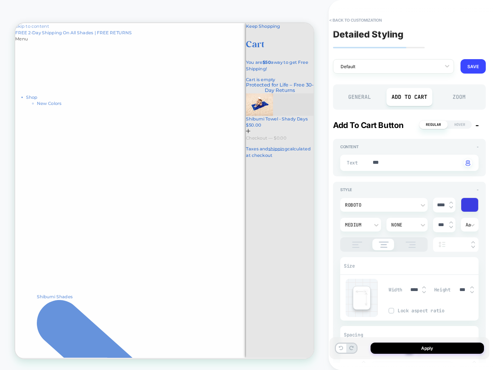
click at [407, 36] on rect "Close cart" at bounding box center [413, 42] width 12 height 12
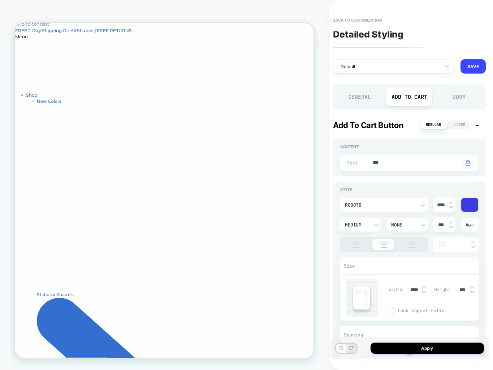
scroll to position [8, 0]
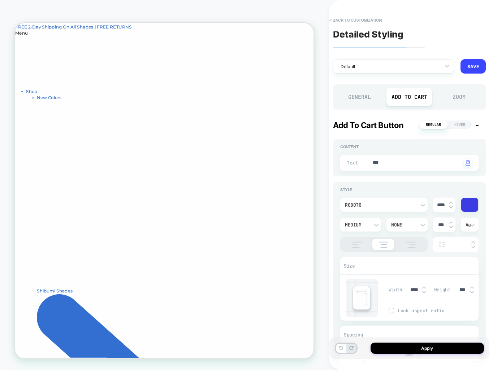
click at [466, 102] on div "Zoom" at bounding box center [459, 97] width 46 height 18
click at [464, 98] on div "Zoom" at bounding box center [459, 97] width 46 height 18
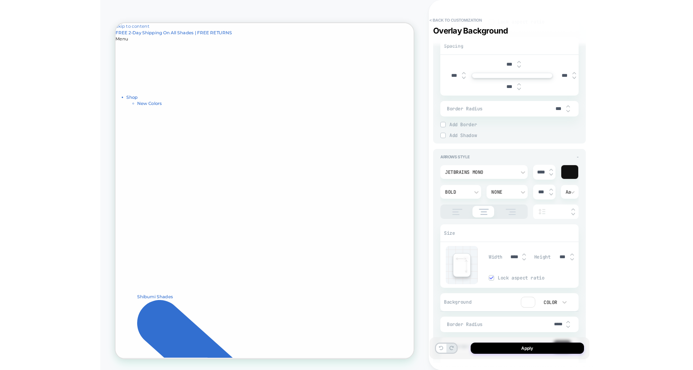
scroll to position [979, 0]
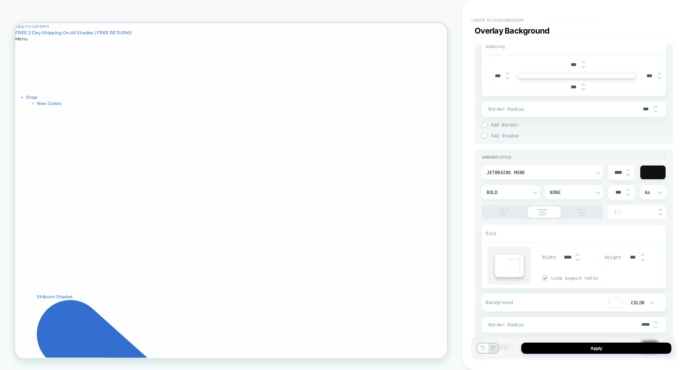
click at [481, 18] on button "< Back to customization" at bounding box center [497, 20] width 60 height 12
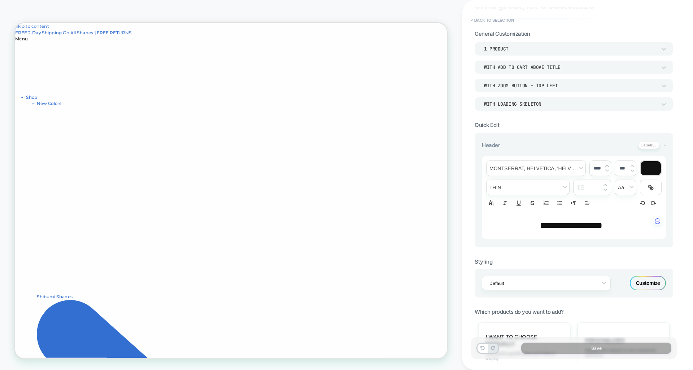
scroll to position [0, 0]
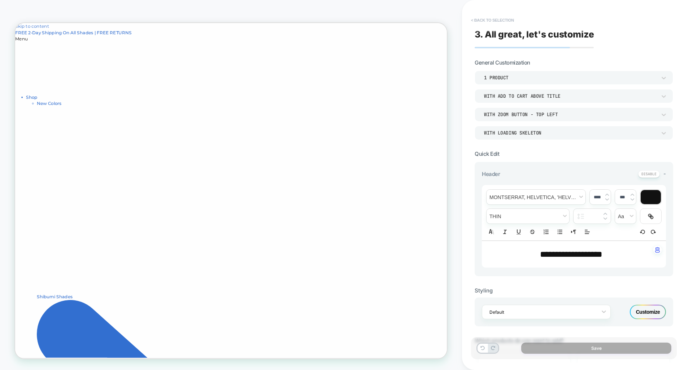
click at [491, 22] on button "< Back to selection" at bounding box center [492, 20] width 50 height 12
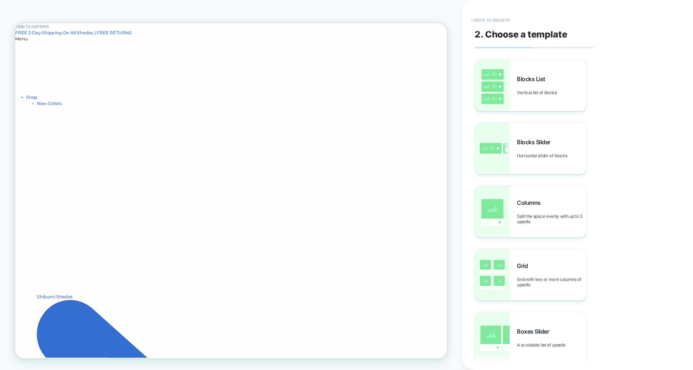
click at [492, 18] on button "< Back to widgets" at bounding box center [490, 20] width 46 height 12
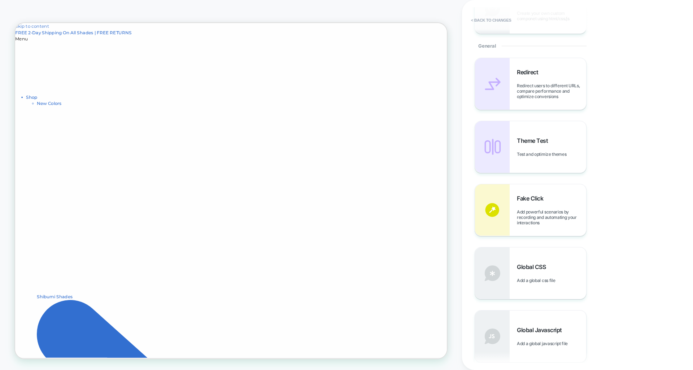
scroll to position [270, 0]
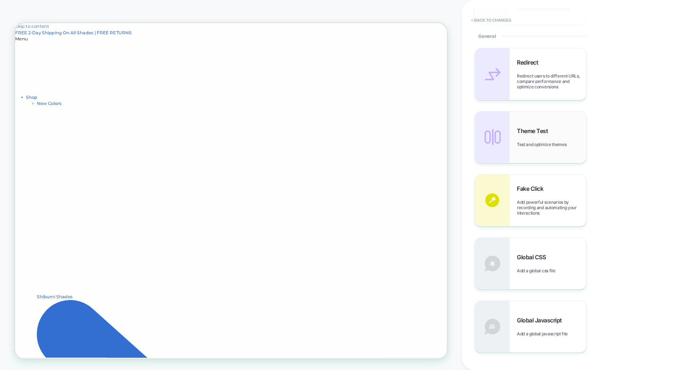
click at [534, 145] on span "Test and optimize themes" at bounding box center [543, 144] width 53 height 5
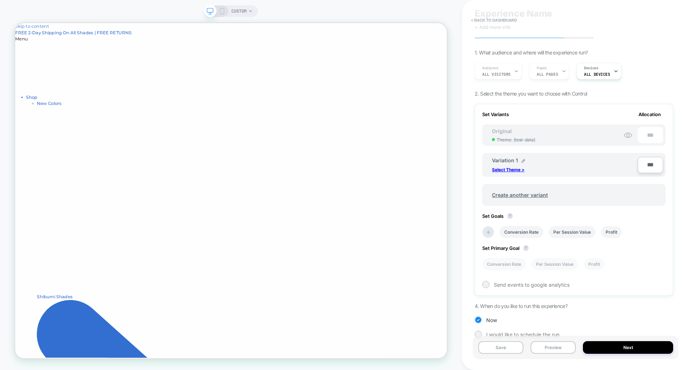
scroll to position [33, 0]
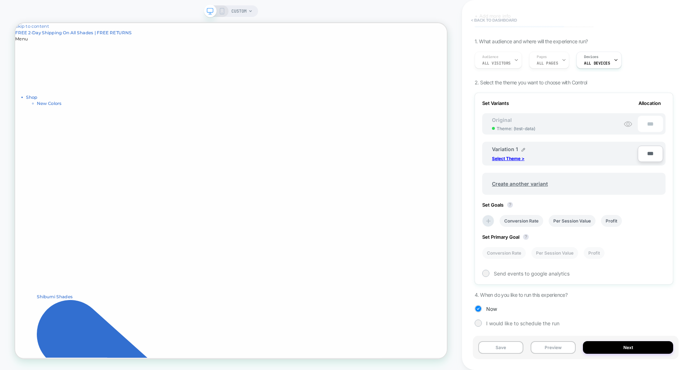
click at [489, 18] on button "< back to dashboard" at bounding box center [493, 20] width 53 height 12
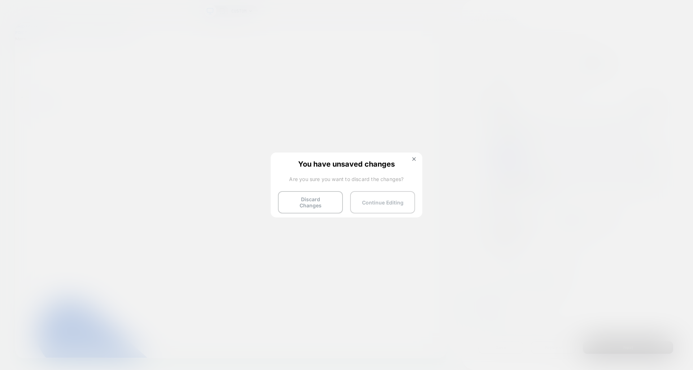
click at [394, 197] on button "Continue Editing" at bounding box center [382, 202] width 65 height 22
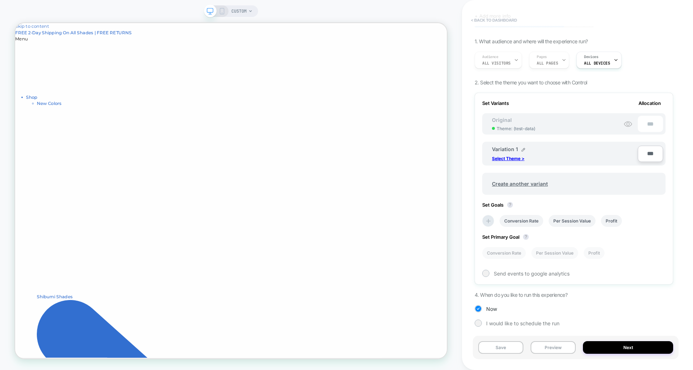
click at [510, 21] on button "< back to dashboard" at bounding box center [493, 20] width 53 height 12
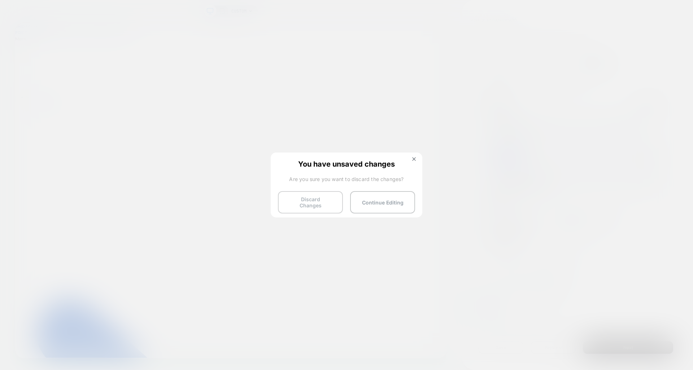
click at [312, 204] on button "Discard Changes" at bounding box center [310, 202] width 65 height 22
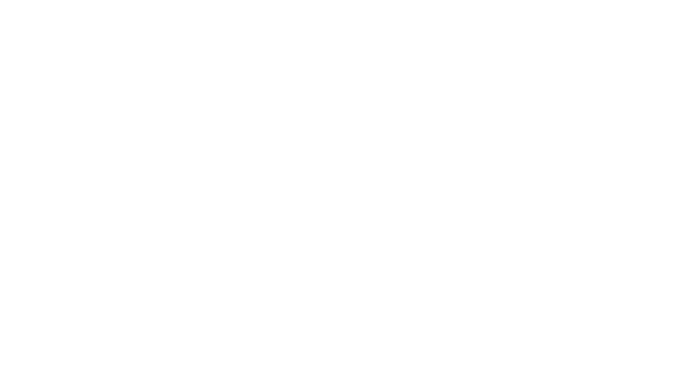
select select "*"
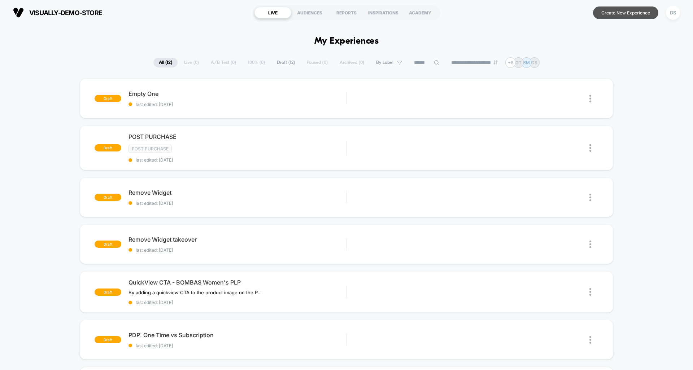
click at [637, 13] on button "Create New Experience" at bounding box center [625, 12] width 65 height 13
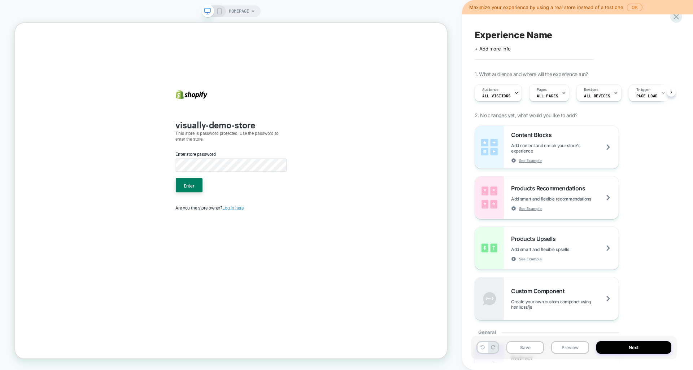
scroll to position [0, 0]
click at [244, 236] on button "Enter" at bounding box center [247, 239] width 36 height 19
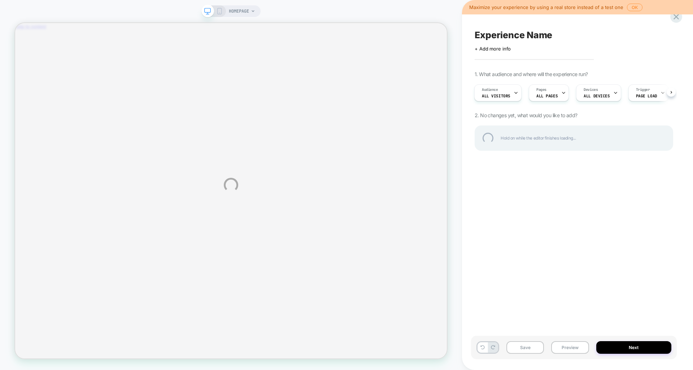
scroll to position [0, 0]
click at [676, 17] on div at bounding box center [676, 16] width 15 height 15
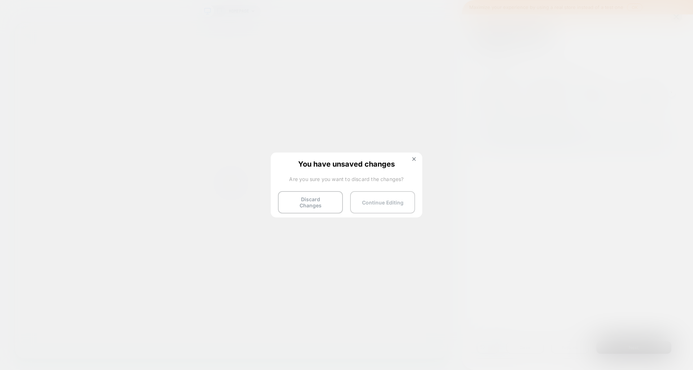
click at [405, 196] on button "Continue Editing" at bounding box center [382, 202] width 65 height 22
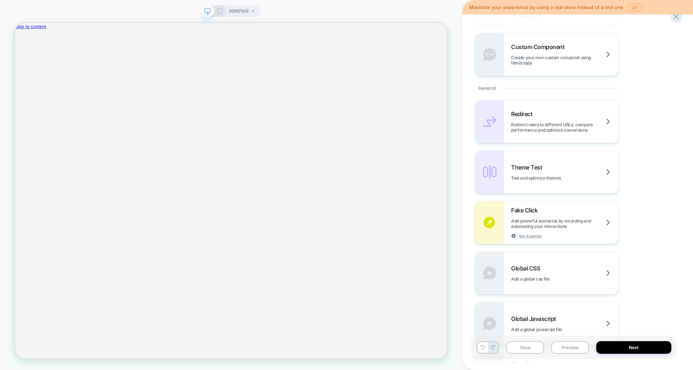
scroll to position [275, 0]
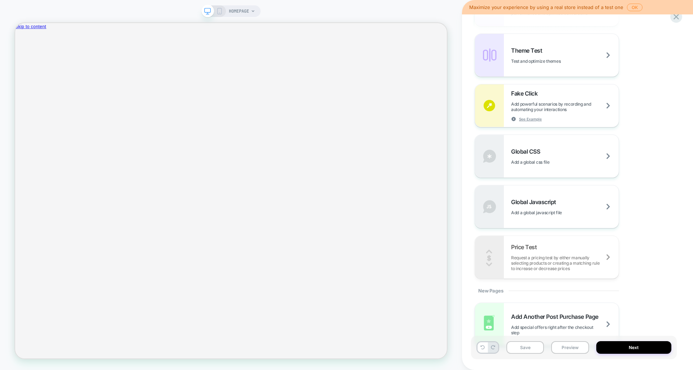
scroll to position [384, 0]
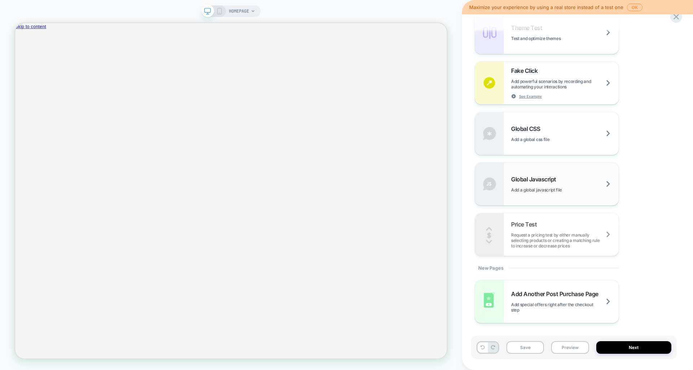
click at [564, 182] on div "Global Javascript Add a global javascript file" at bounding box center [565, 184] width 108 height 17
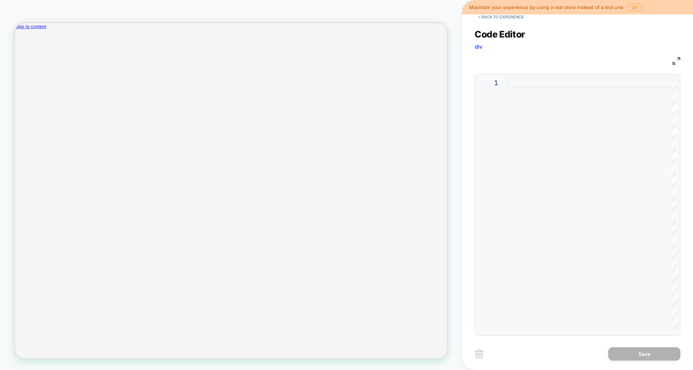
click at [0, 0] on img at bounding box center [0, 0] width 0 height 0
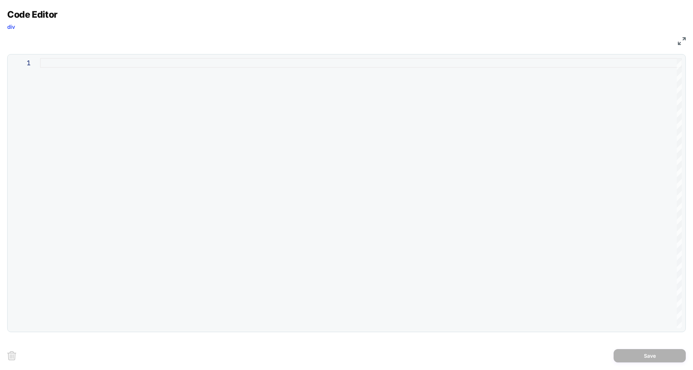
click at [679, 46] on div "Code Editor div JS 1" at bounding box center [346, 170] width 678 height 323
click at [0, 0] on img at bounding box center [0, 0] width 0 height 0
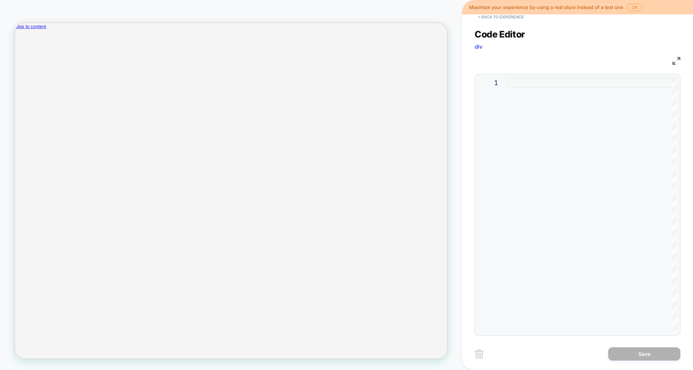
click at [0, 0] on button "< Back to experience" at bounding box center [0, 0] width 0 height 0
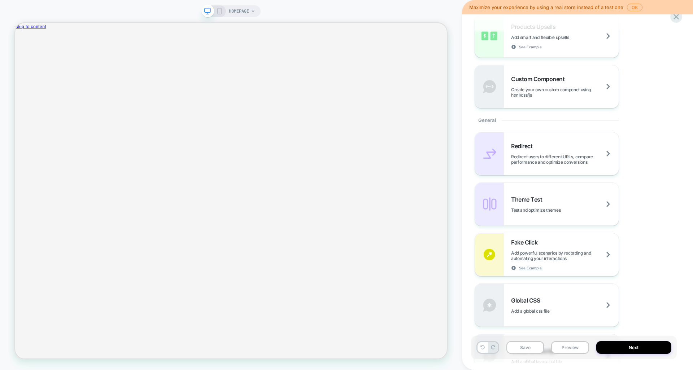
scroll to position [211, 0]
click at [535, 270] on span "See Example" at bounding box center [530, 268] width 23 height 5
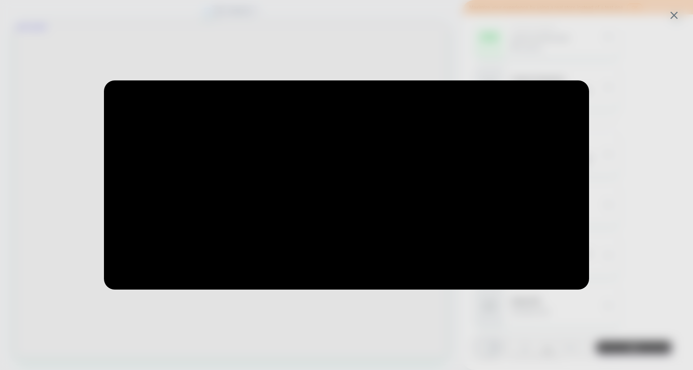
click at [666, 20] on div at bounding box center [346, 185] width 693 height 370
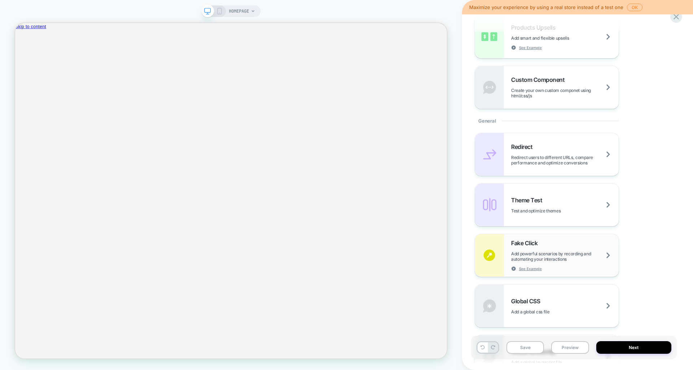
click at [537, 255] on span "Add powerful scenarios by recording and automating your interactions" at bounding box center [565, 256] width 108 height 11
